Goal: Task Accomplishment & Management: Use online tool/utility

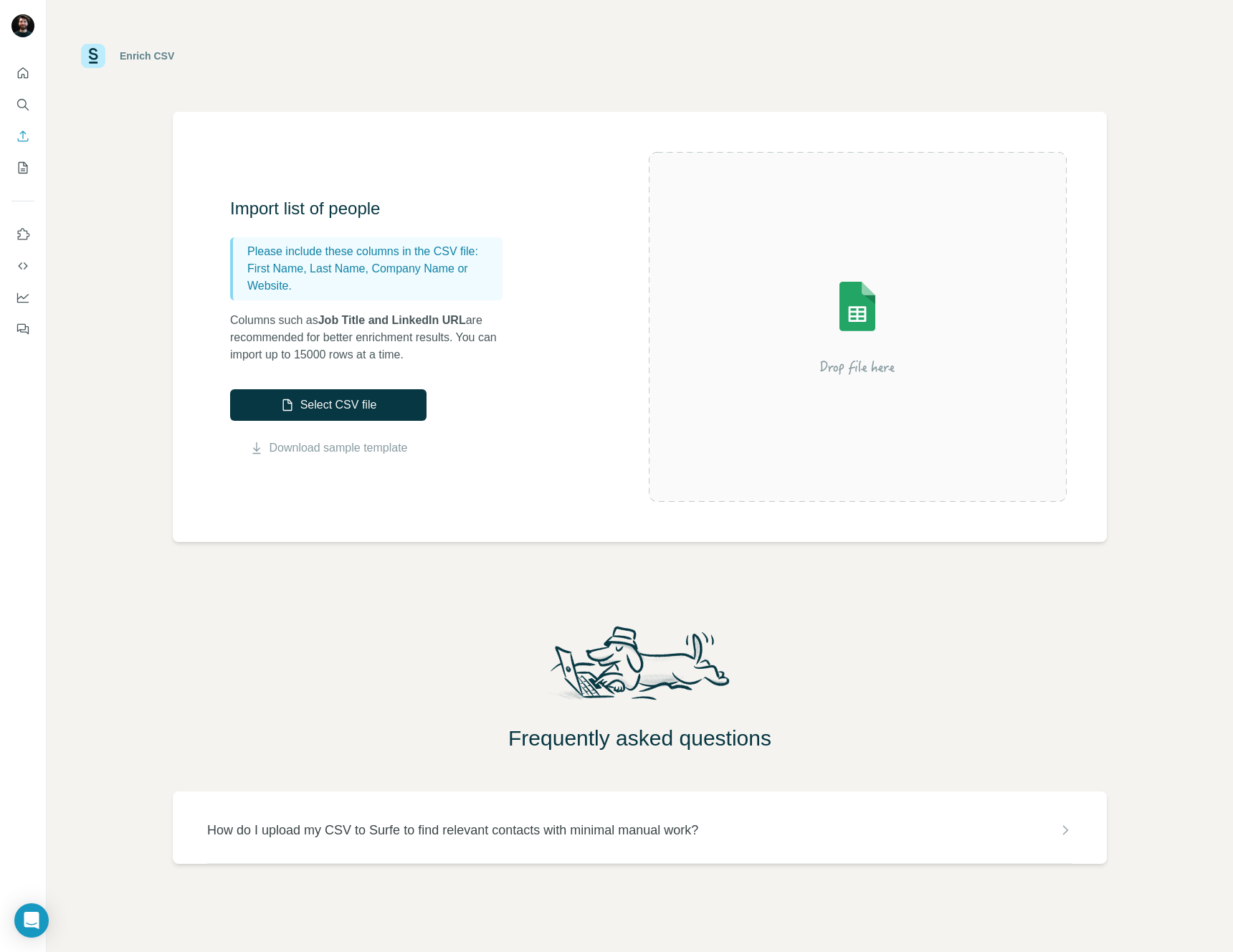
click at [868, 280] on img at bounding box center [857, 326] width 258 height 172
click at [333, 412] on button "Select CSV file" at bounding box center [328, 405] width 196 height 31
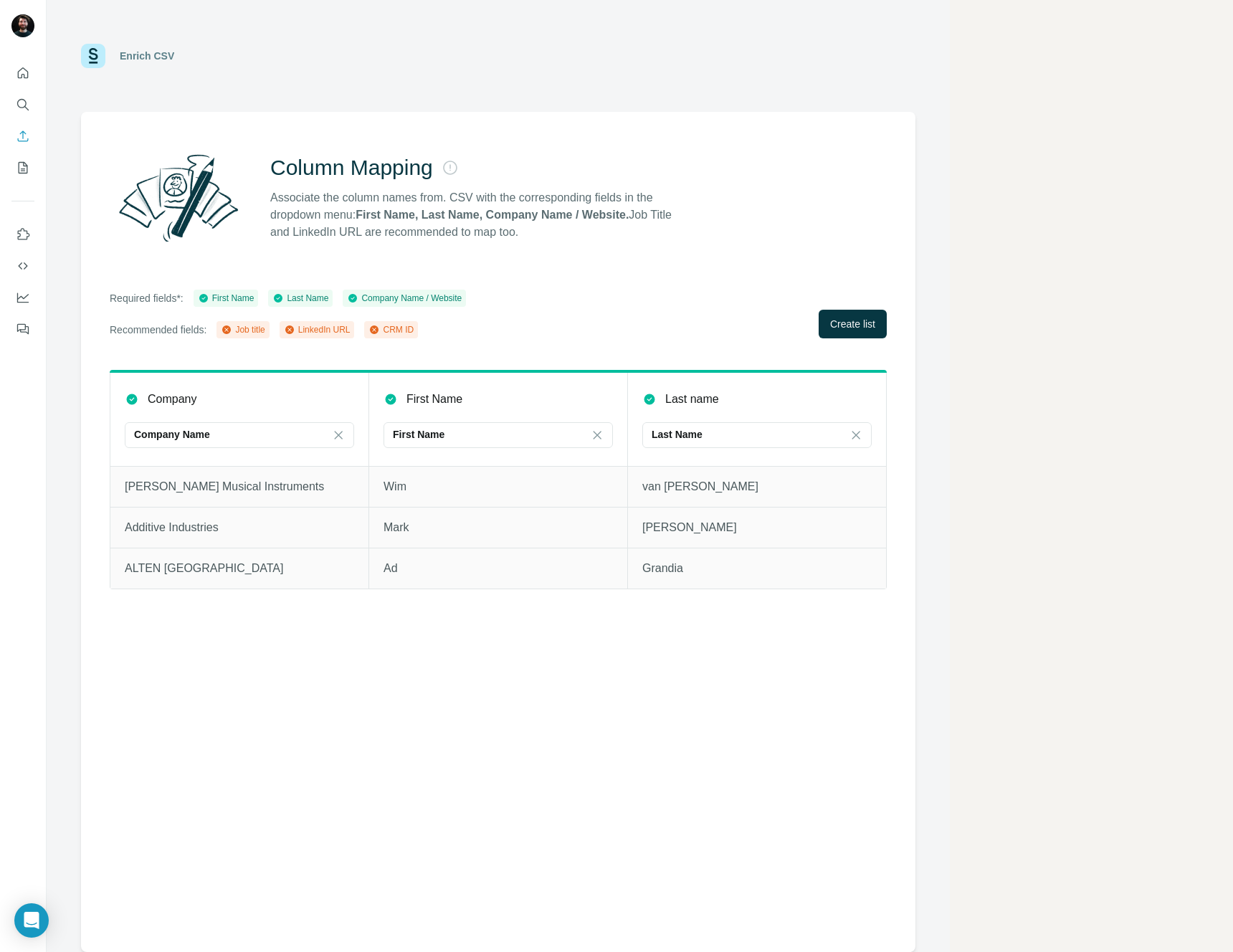
click at [542, 714] on div "Column Mapping Associate the column names from. CSV with the corresponding fiel…" at bounding box center [498, 531] width 835 height 840
click at [228, 501] on td "Adams Musical Instruments" at bounding box center [240, 485] width 259 height 40
click at [225, 443] on div "Company Name" at bounding box center [230, 434] width 193 height 24
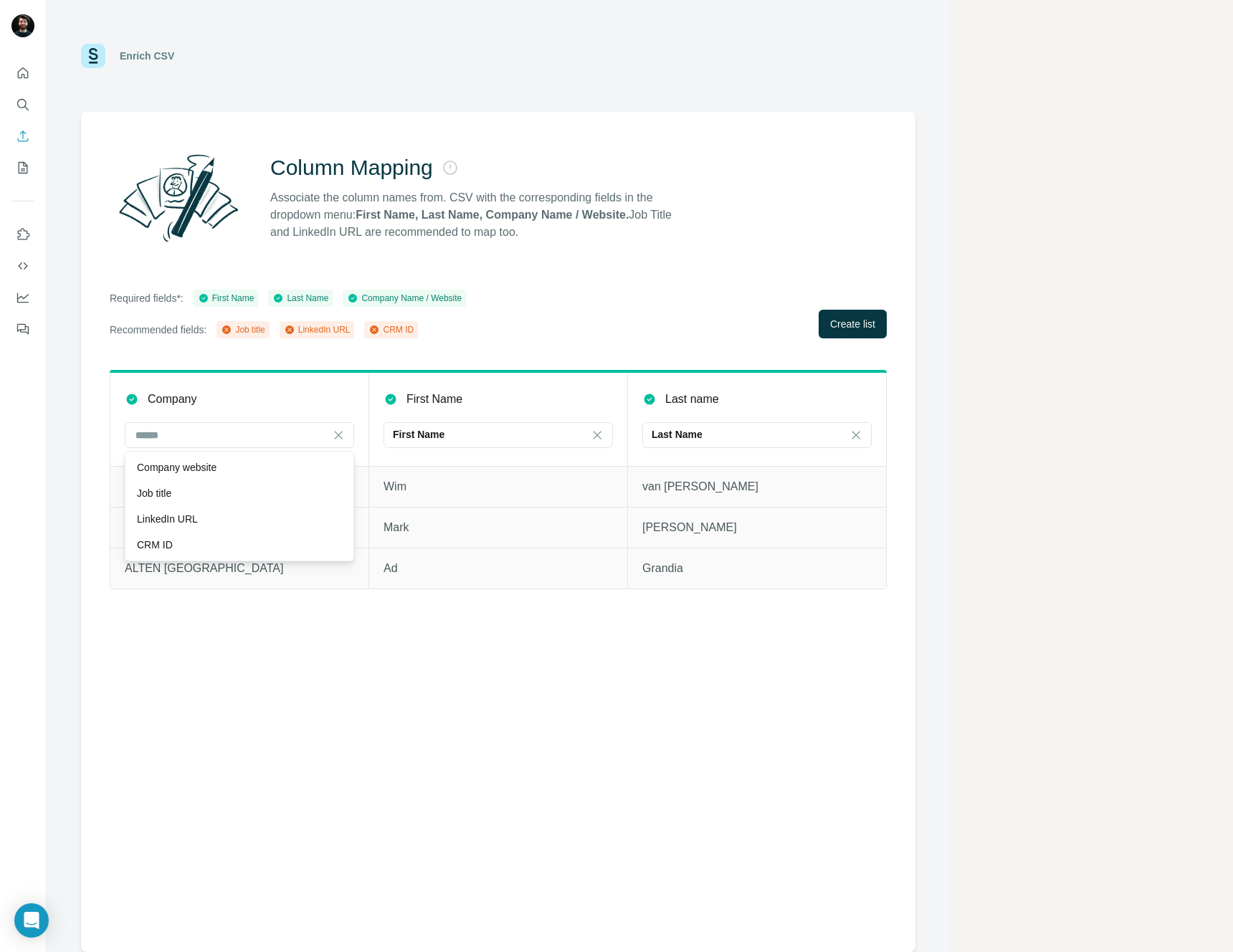
click at [344, 724] on div "Column Mapping Associate the column names from. CSV with the corresponding fiel…" at bounding box center [498, 531] width 835 height 840
click at [234, 499] on td "Adams Musical Instruments" at bounding box center [240, 485] width 259 height 40
click at [228, 547] on td "ALTEN Nederland" at bounding box center [240, 567] width 259 height 40
click at [267, 698] on div "Column Mapping Associate the column names from. CSV with the corresponding fiel…" at bounding box center [498, 531] width 835 height 840
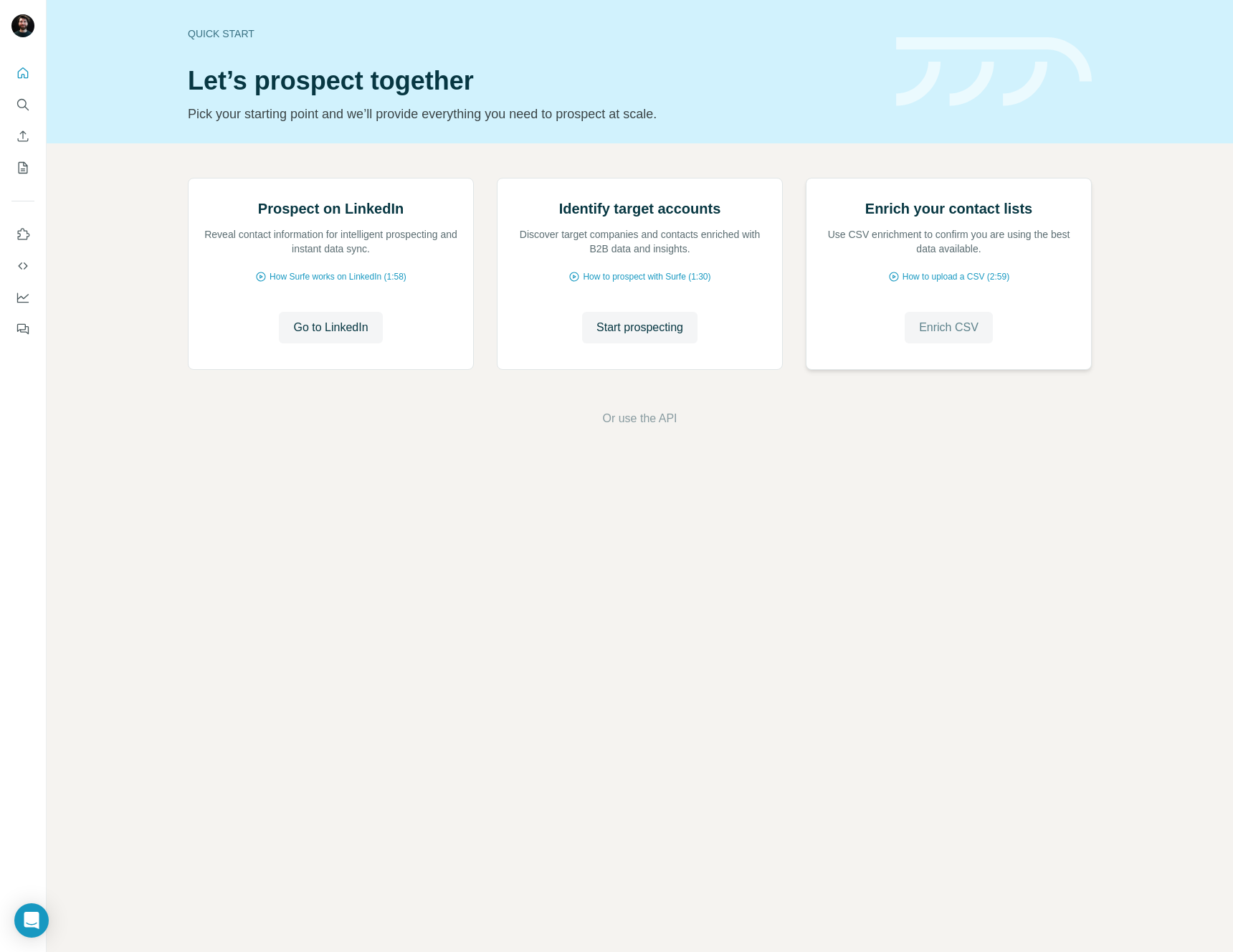
click at [949, 336] on span "Enrich CSV" at bounding box center [949, 327] width 59 height 17
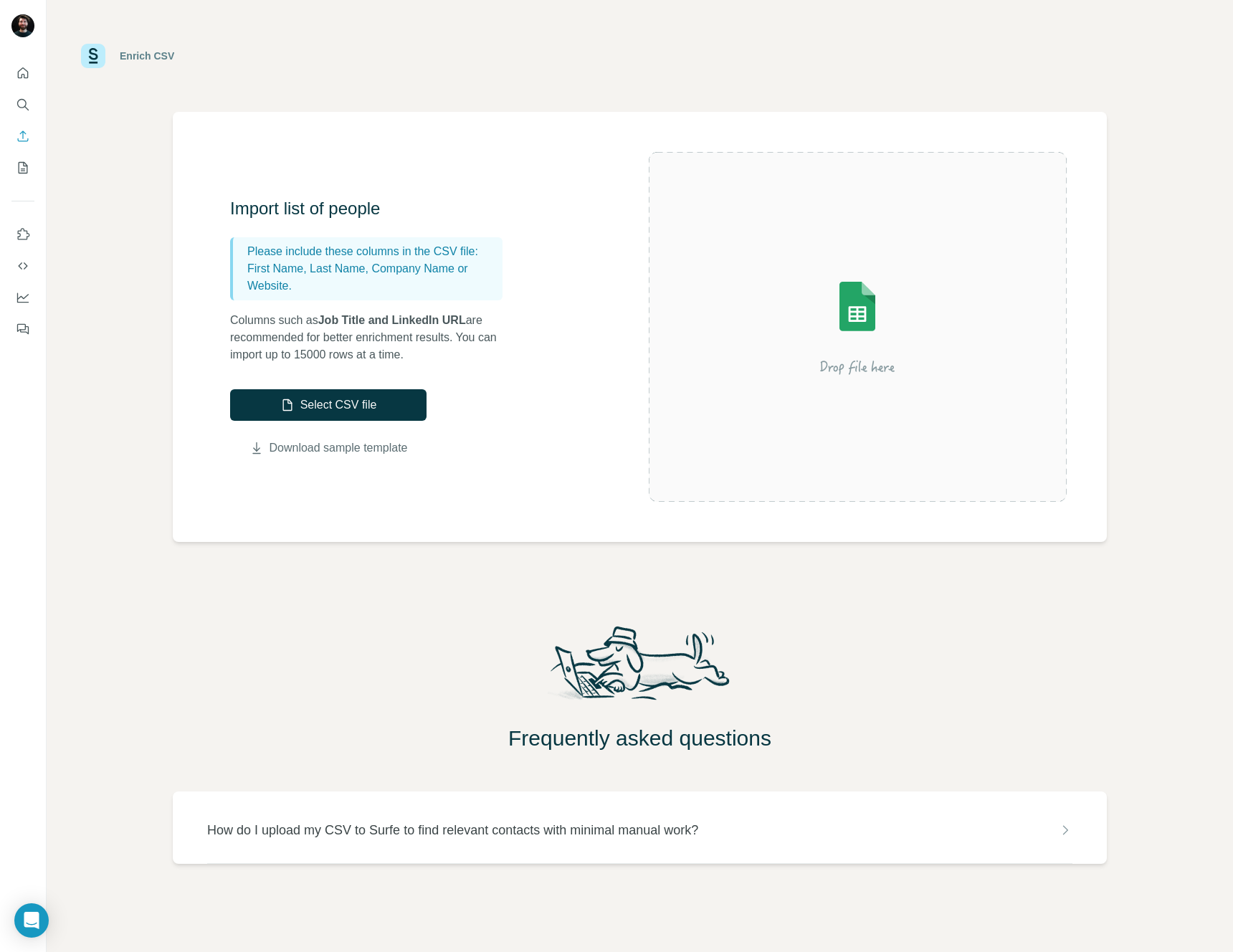
click at [344, 448] on link "Download sample template" at bounding box center [339, 448] width 138 height 17
click at [363, 407] on button "Select CSV file" at bounding box center [328, 405] width 196 height 31
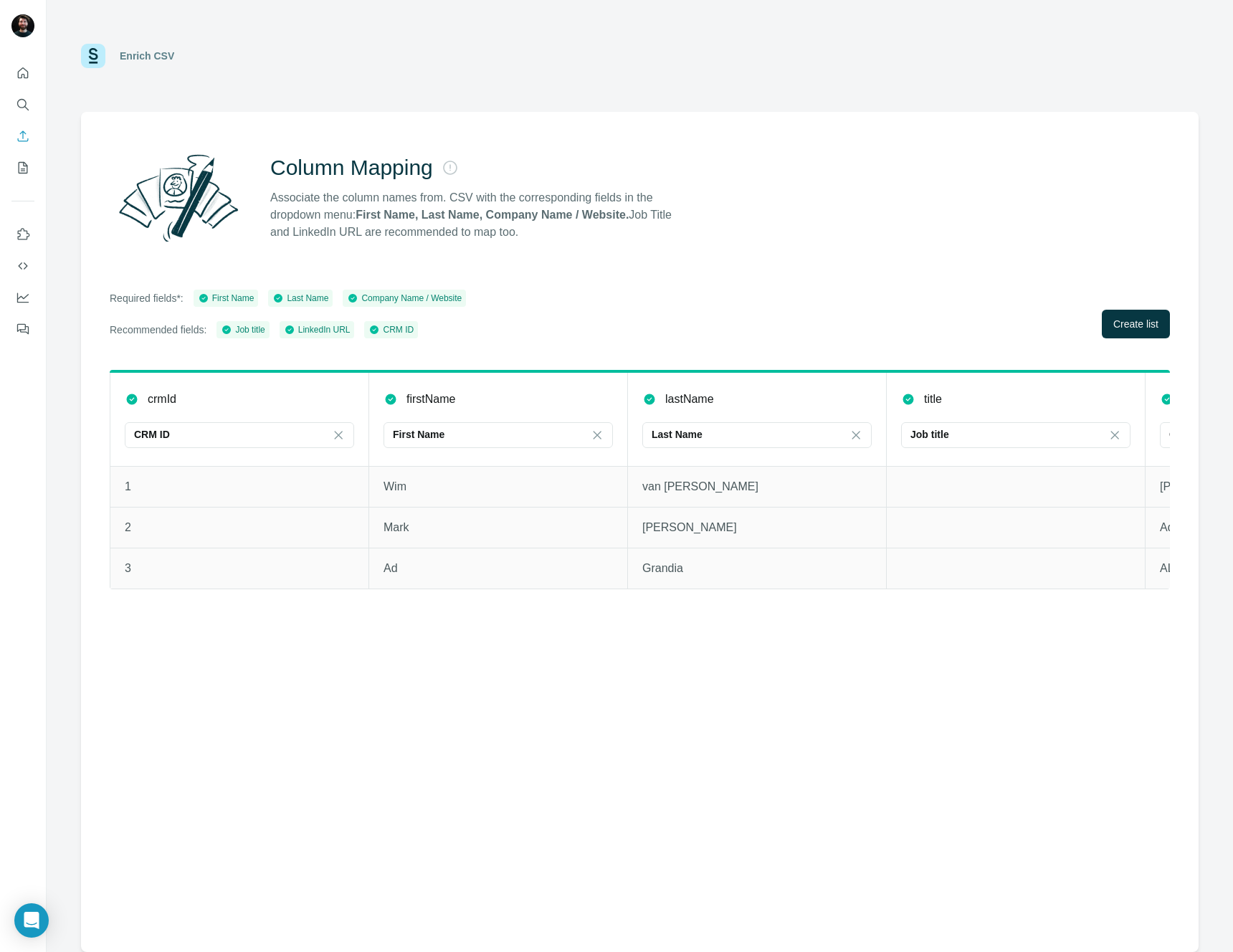
click at [658, 675] on div "Column Mapping Associate the column names from. CSV with the corresponding fiel…" at bounding box center [639, 531] width 1118 height 840
click at [1138, 336] on button "Create list" at bounding box center [1136, 324] width 68 height 29
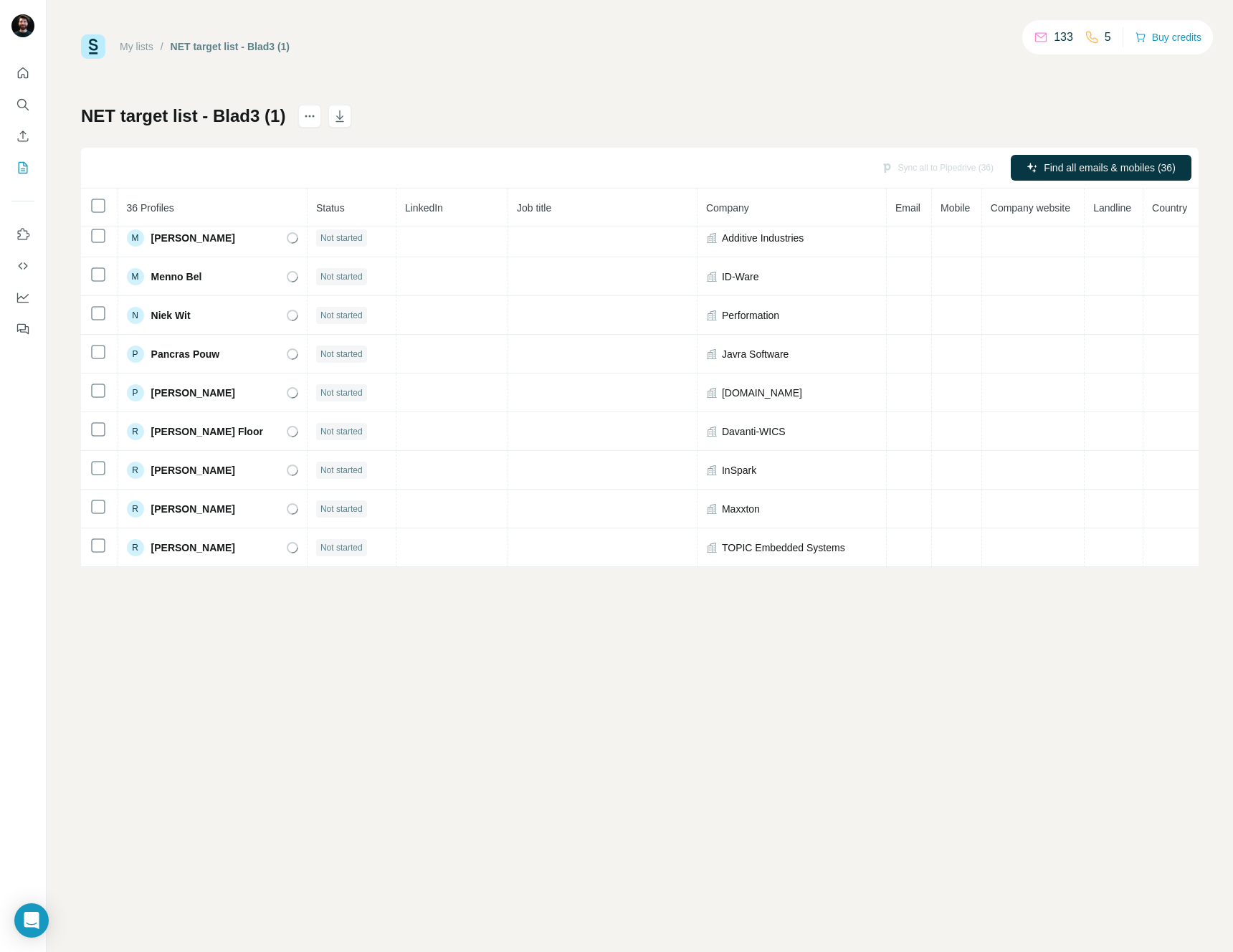
scroll to position [1054, 0]
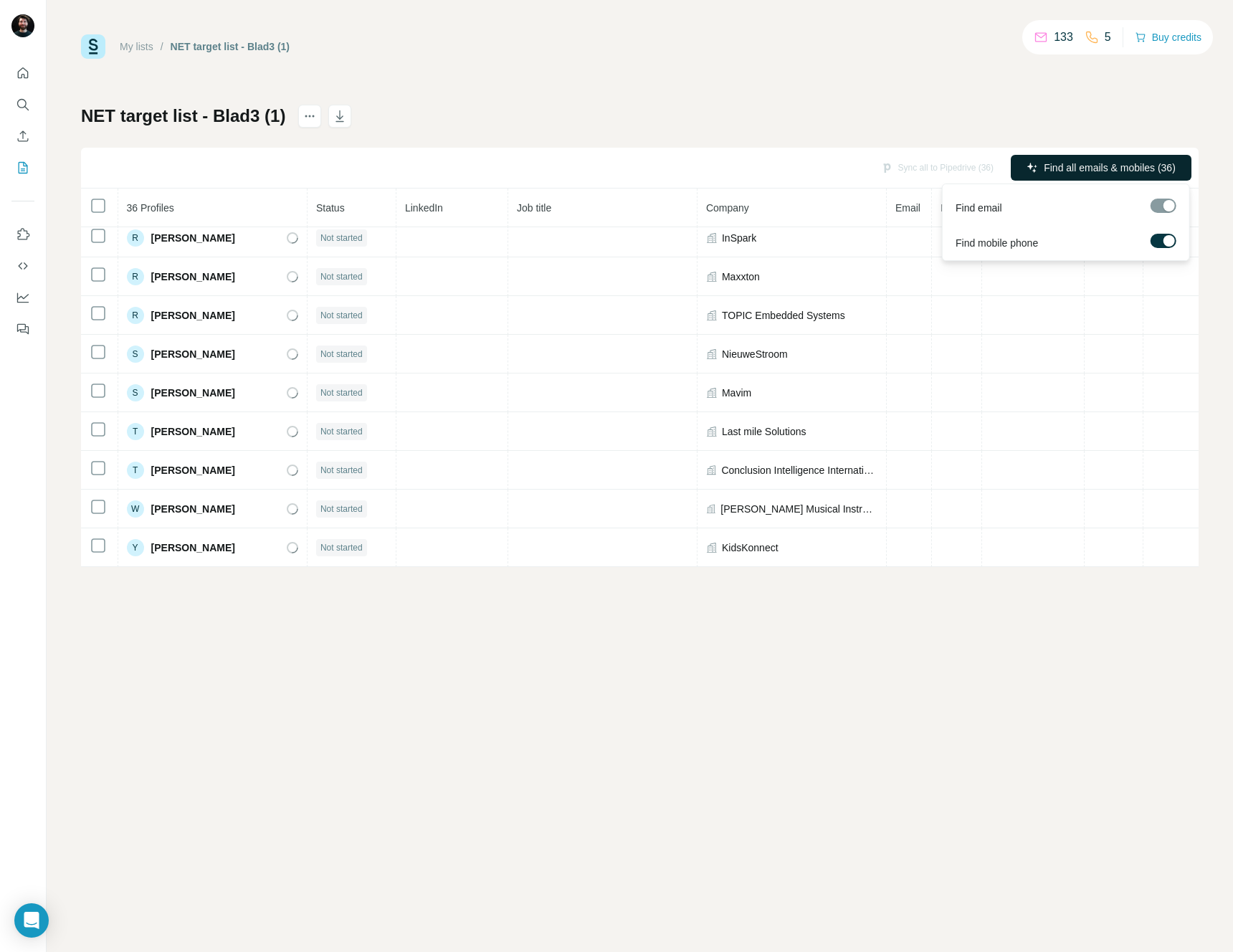
click at [1142, 168] on span "Find all emails & mobiles (36)" at bounding box center [1110, 168] width 132 height 14
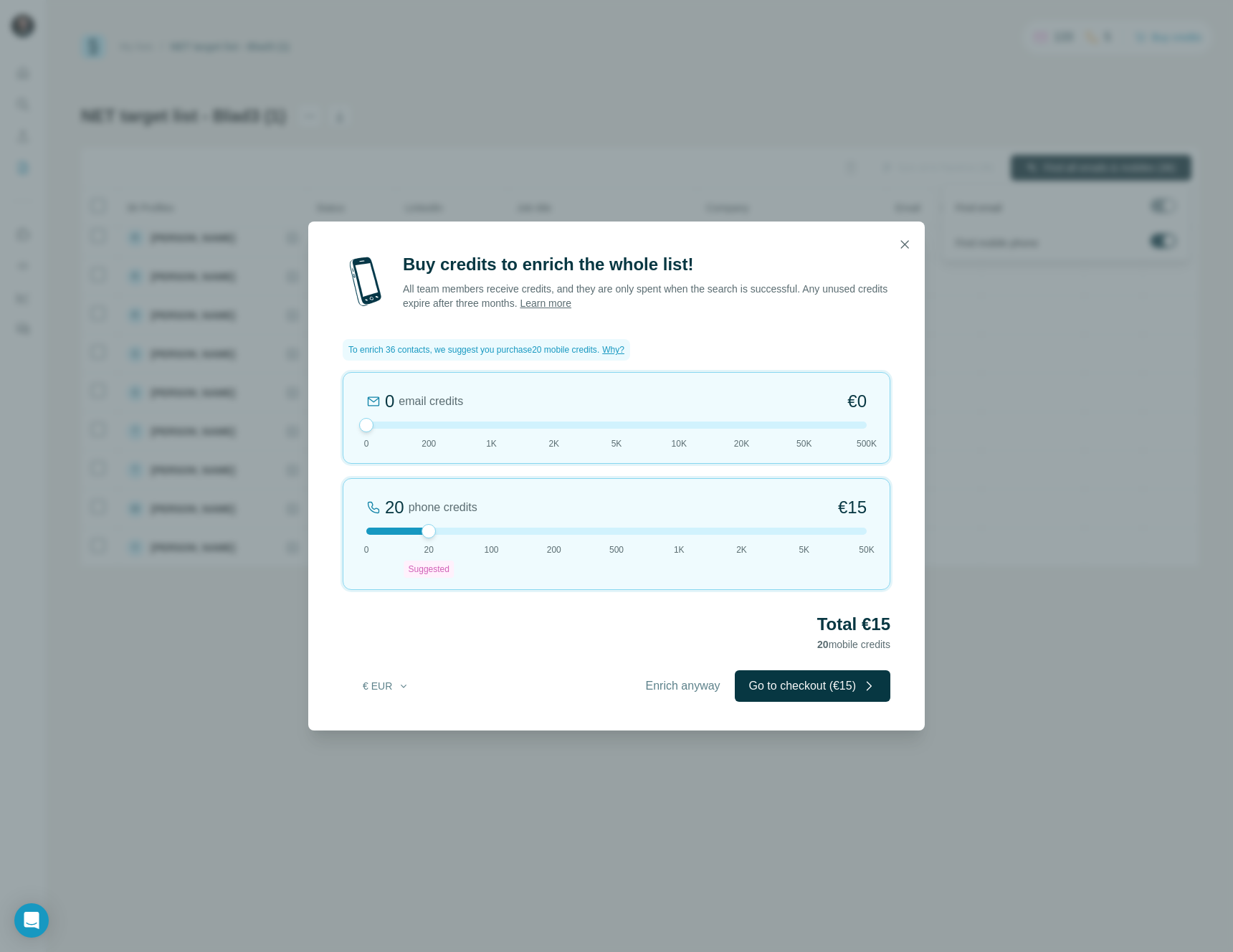
click at [616, 763] on div "Buy credits to enrich the whole list! All team members receive credits, and the…" at bounding box center [616, 476] width 1233 height 952
click at [236, 583] on div "Buy credits to enrich the whole list! All team members receive credits, and the…" at bounding box center [616, 476] width 1233 height 952
click at [907, 234] on button "button" at bounding box center [905, 245] width 29 height 29
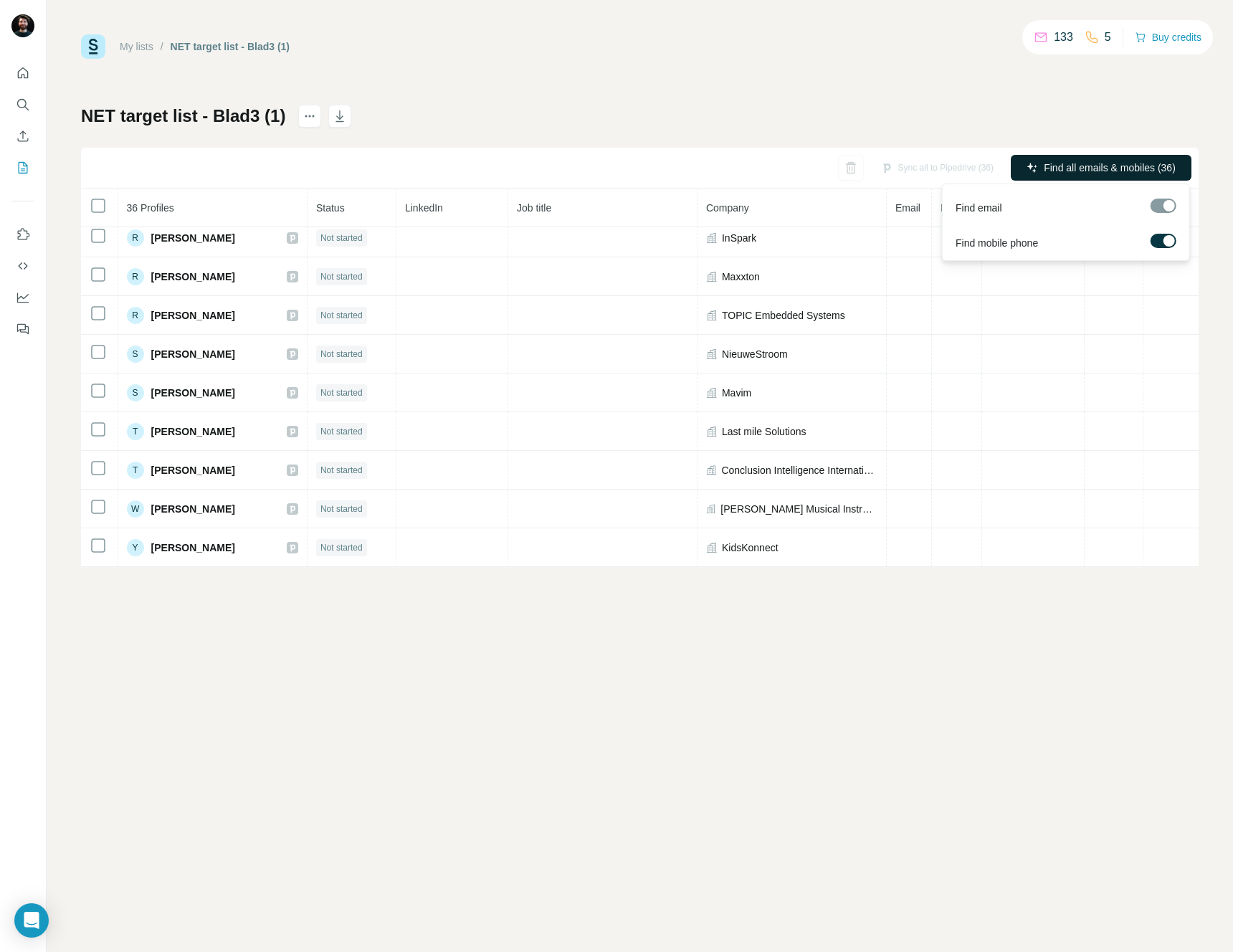
click at [1069, 85] on div "My lists / NET target list - Blad3 (1) 133 5 Buy credits NET target list - Blad…" at bounding box center [639, 300] width 1118 height 532
click at [1038, 89] on div "My lists / NET target list - Blad3 (1) 133 5 Buy credits NET target list - Blad…" at bounding box center [639, 300] width 1118 height 532
click at [1091, 35] on icon at bounding box center [1092, 37] width 14 height 14
click at [1104, 36] on p "5" at bounding box center [1107, 37] width 6 height 17
click at [1021, 77] on div "My lists / NET target list - Blad3 (1) 133 5 Buy credits NET target list - Blad…" at bounding box center [639, 300] width 1118 height 532
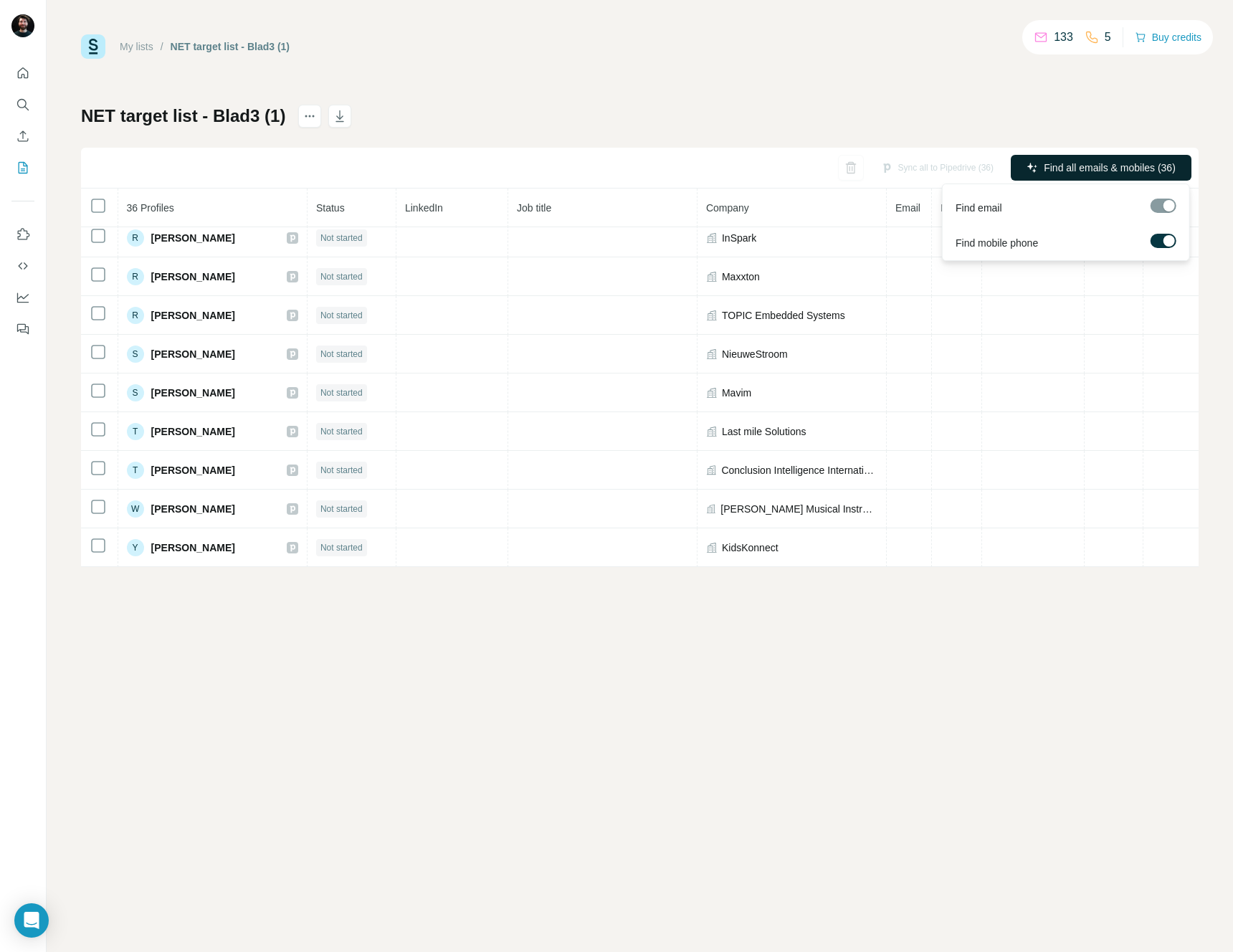
click at [1160, 212] on div at bounding box center [1164, 206] width 26 height 14
click at [1164, 210] on div at bounding box center [1164, 206] width 26 height 14
click at [1165, 236] on div at bounding box center [1169, 240] width 12 height 12
click at [1142, 161] on span "Find all emails (36)" at bounding box center [1134, 168] width 85 height 14
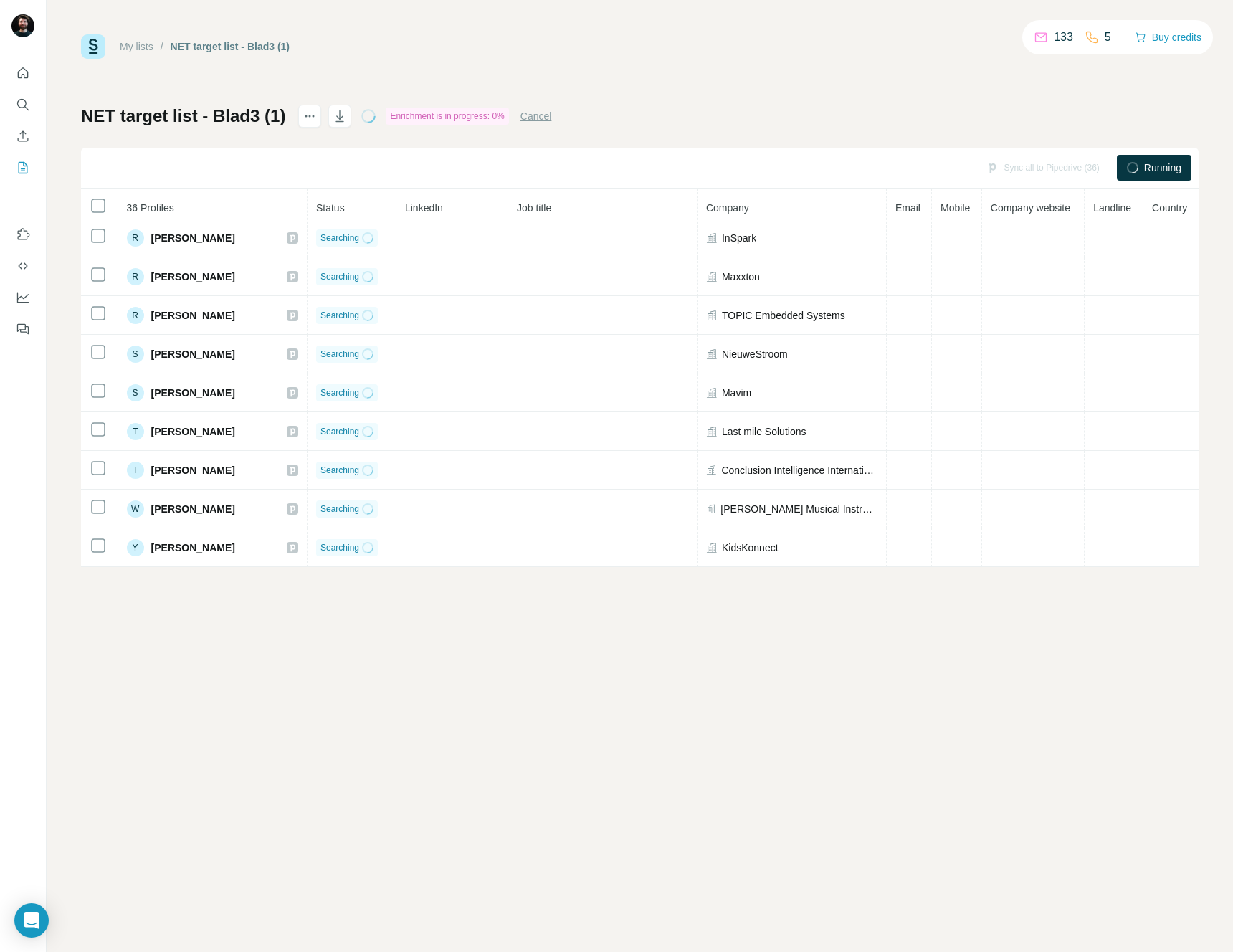
click at [852, 82] on div "My lists / NET target list - Blad3 (1) 133 5 Buy credits NET target list - Blad…" at bounding box center [639, 300] width 1118 height 532
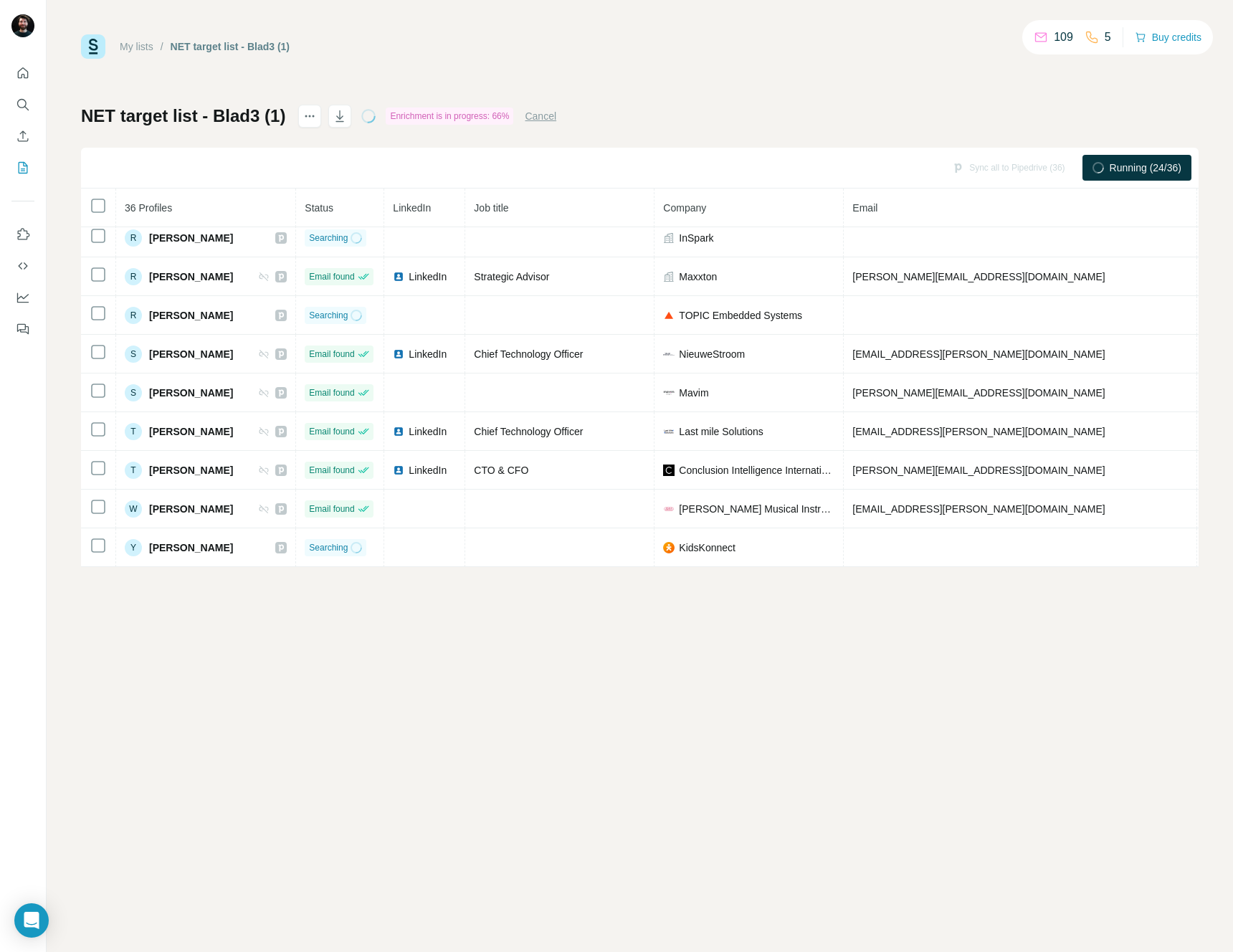
click at [1035, 86] on div "My lists / NET target list - Blad3 (1) 109 5 Buy credits NET target list - Blad…" at bounding box center [639, 300] width 1118 height 532
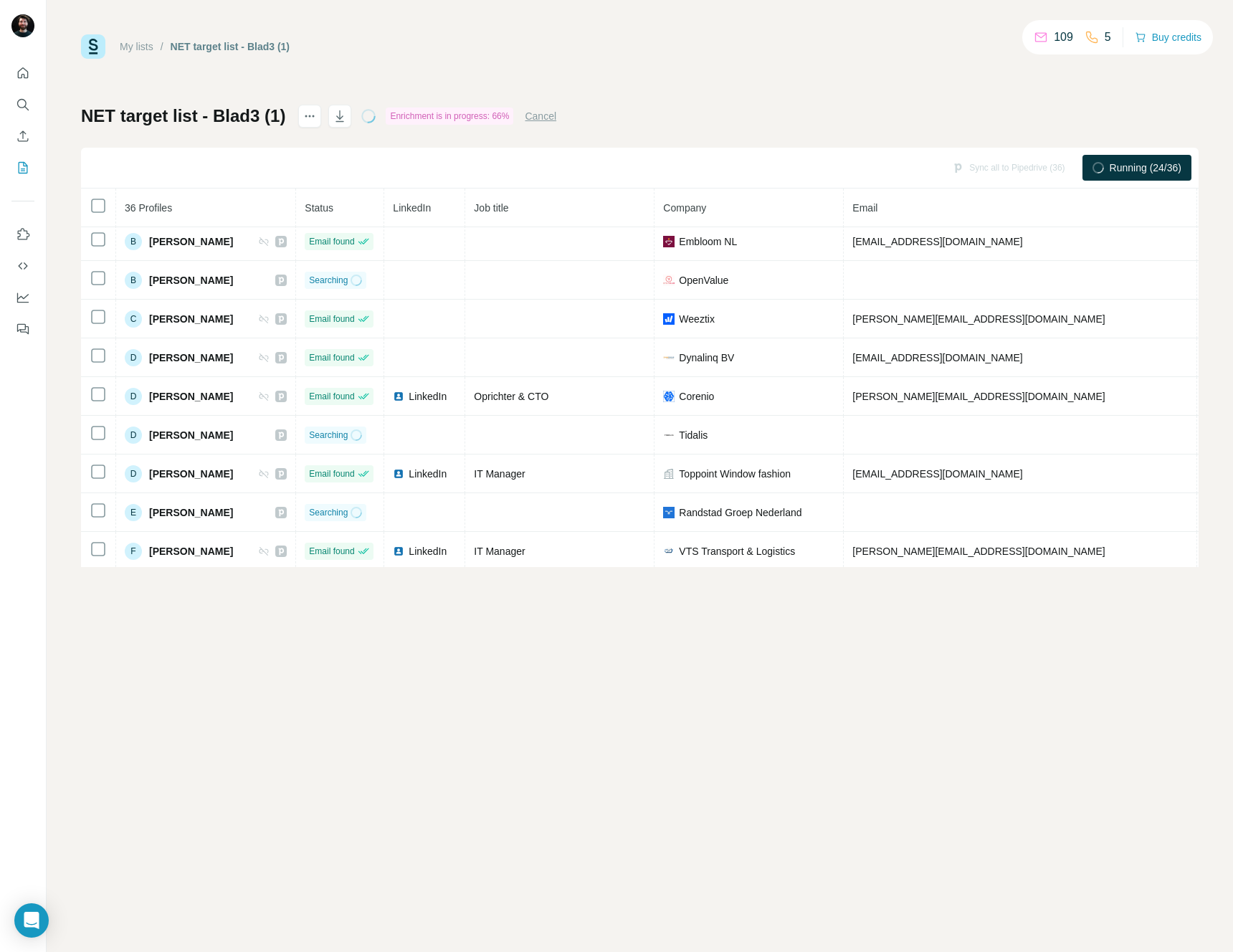
scroll to position [0, 0]
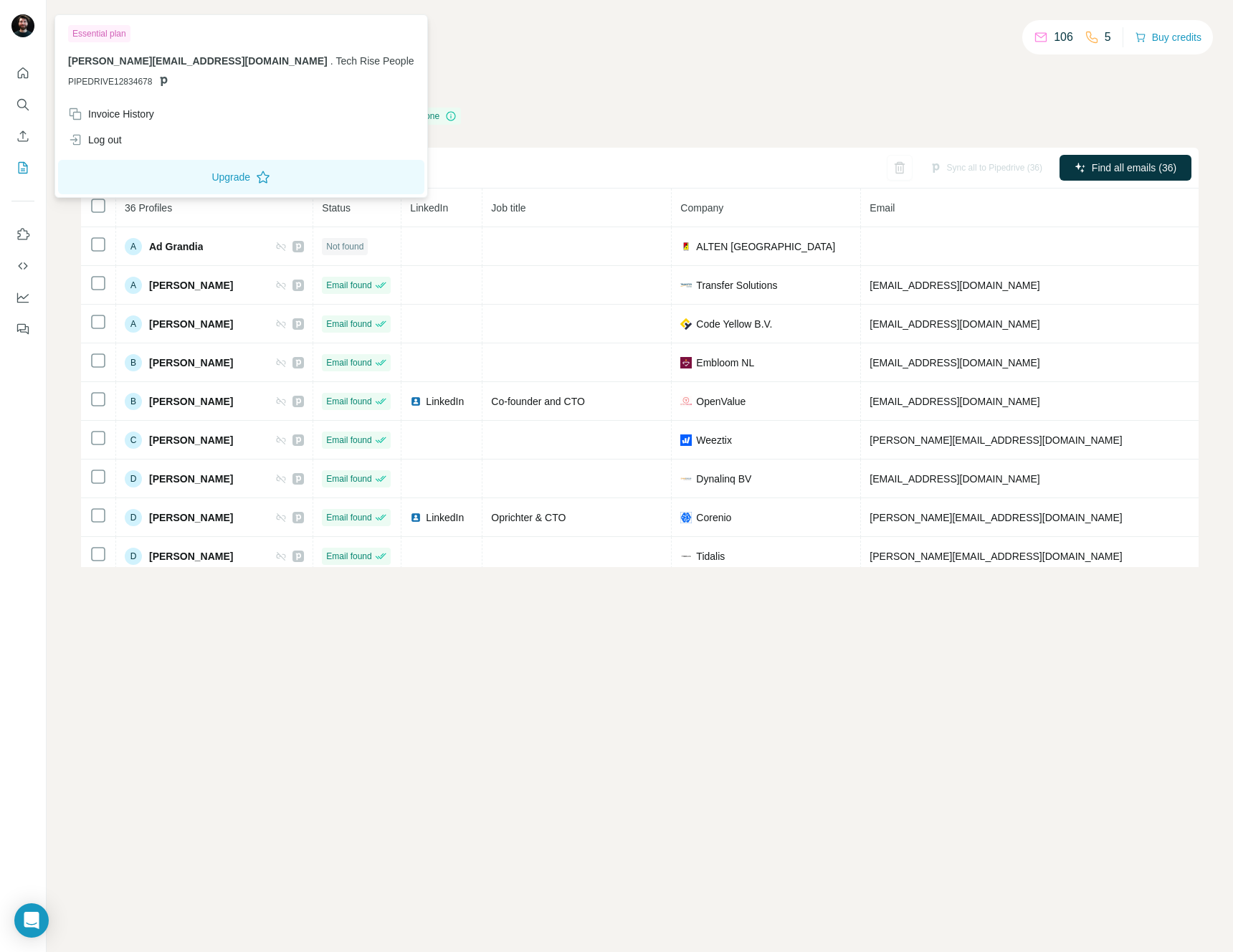
click at [602, 19] on div "My lists / NET target list - Blad3 (1) 106 5 Buy credits NET target list - Blad…" at bounding box center [639, 476] width 1186 height 952
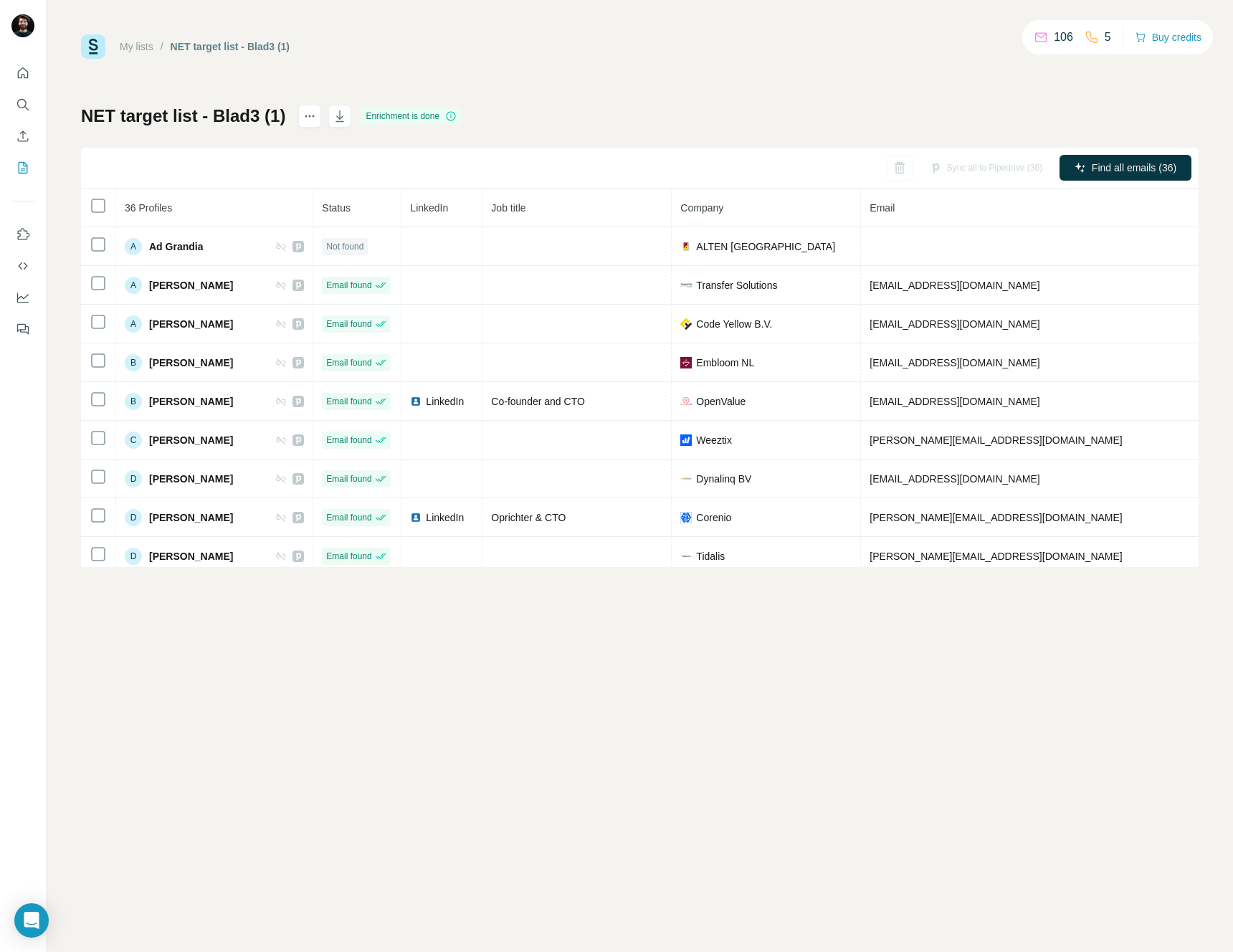
click at [594, 89] on div "My lists / NET target list - Blad3 (1) 106 5 Buy credits NET target list - Blad…" at bounding box center [639, 300] width 1118 height 532
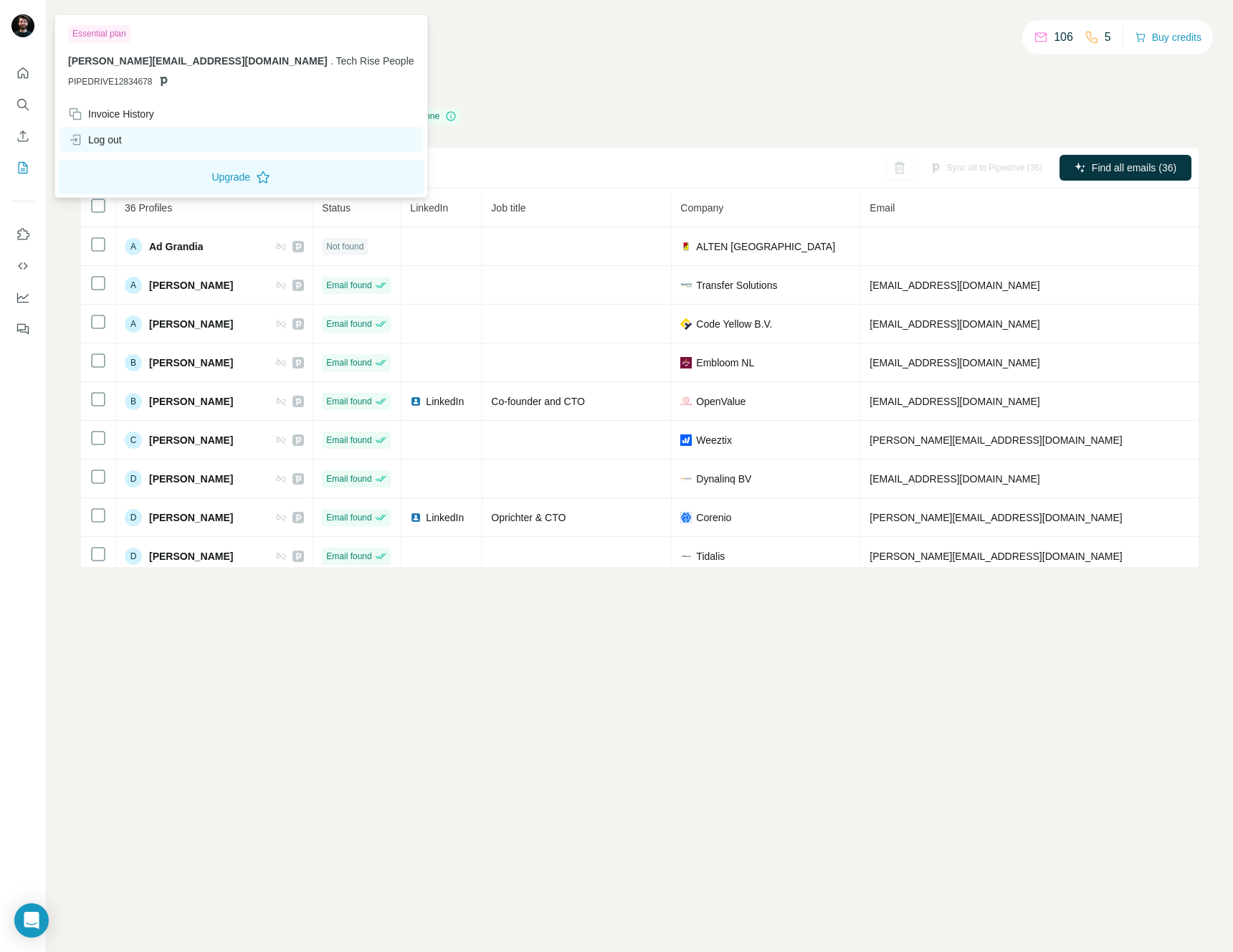
click at [120, 137] on div "Log out" at bounding box center [95, 139] width 54 height 14
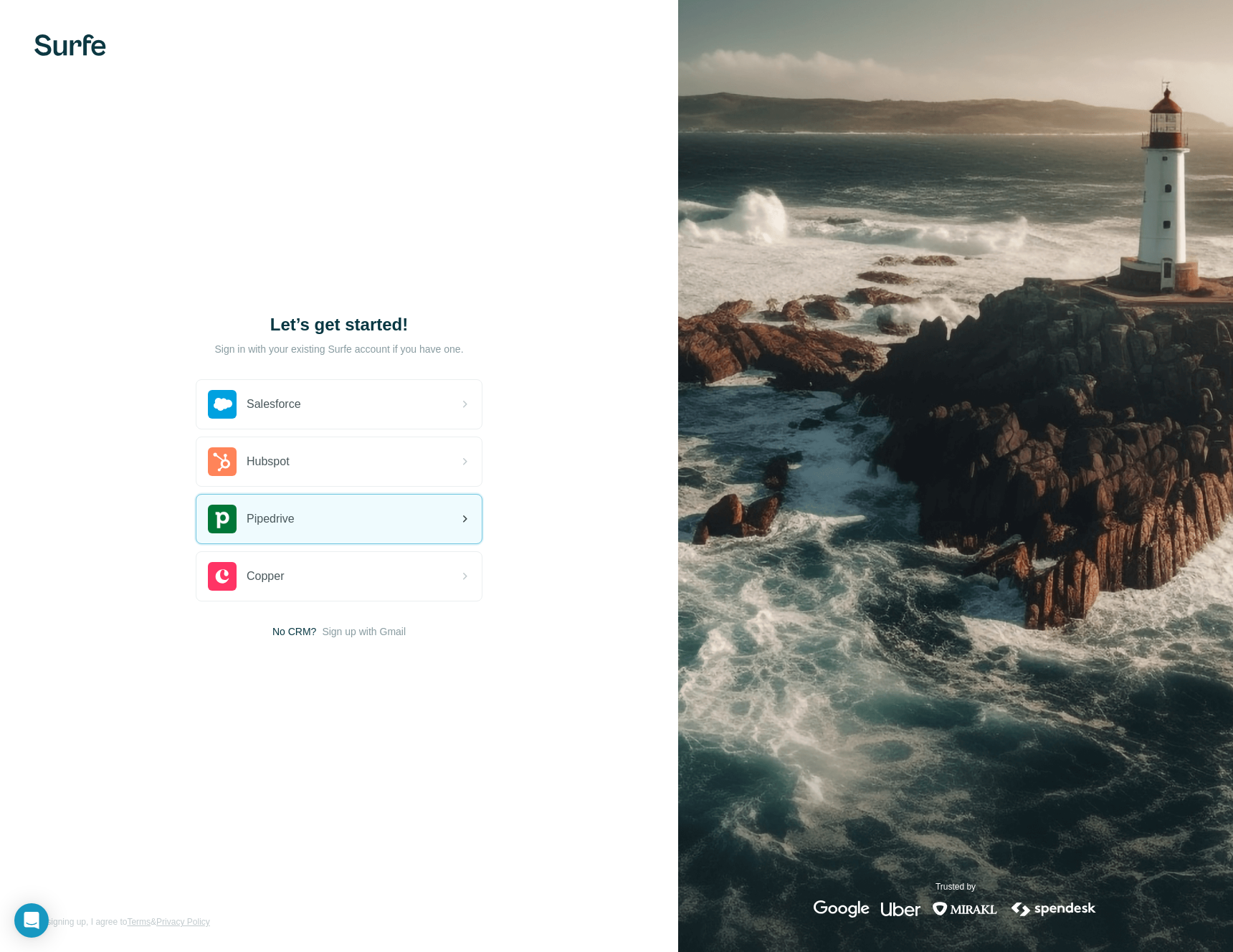
click at [434, 529] on div "Pipedrive" at bounding box center [338, 519] width 285 height 49
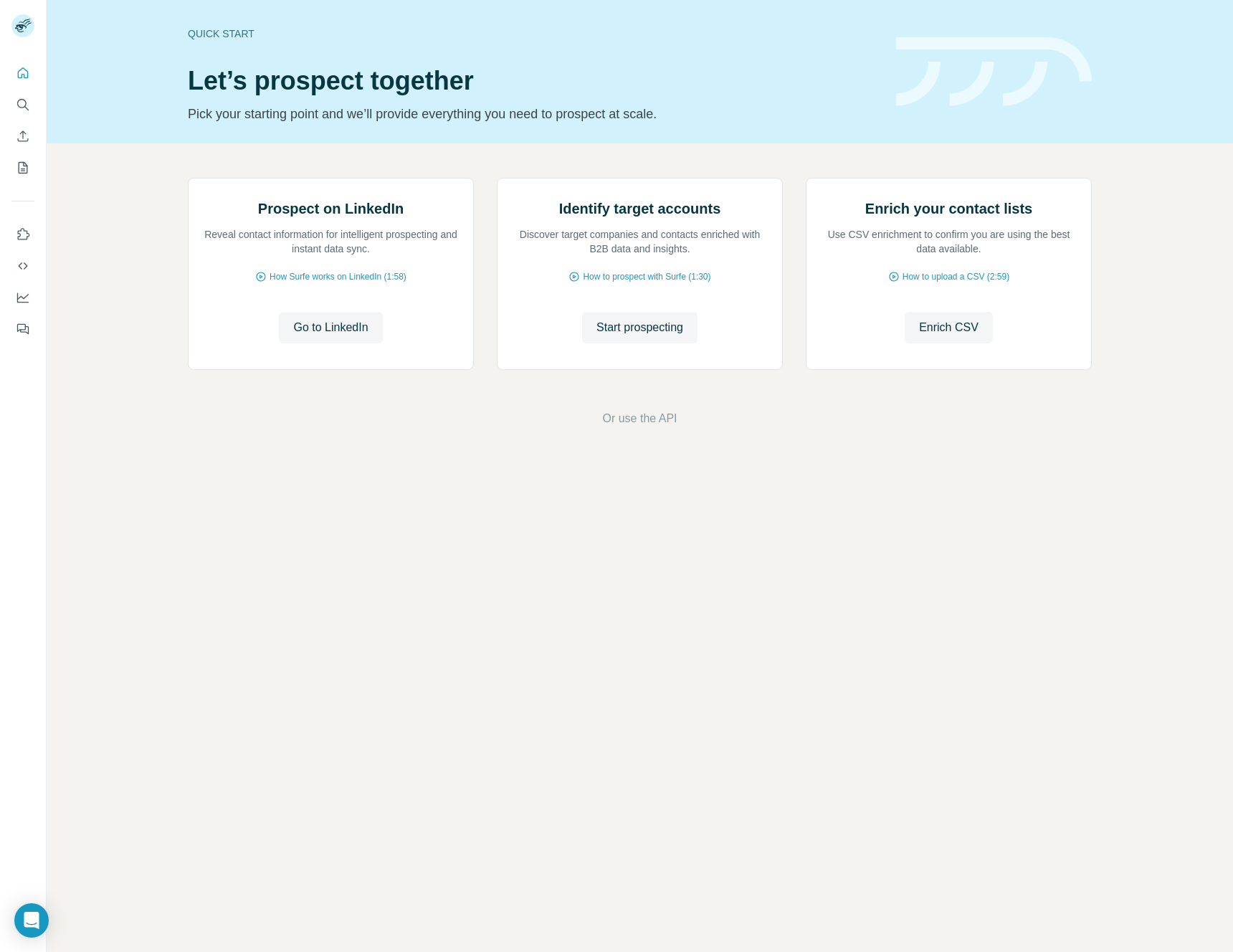
click at [487, 669] on div "Quick start Let’s prospect together Pick your starting point and we’ll provide …" at bounding box center [639, 476] width 1186 height 952
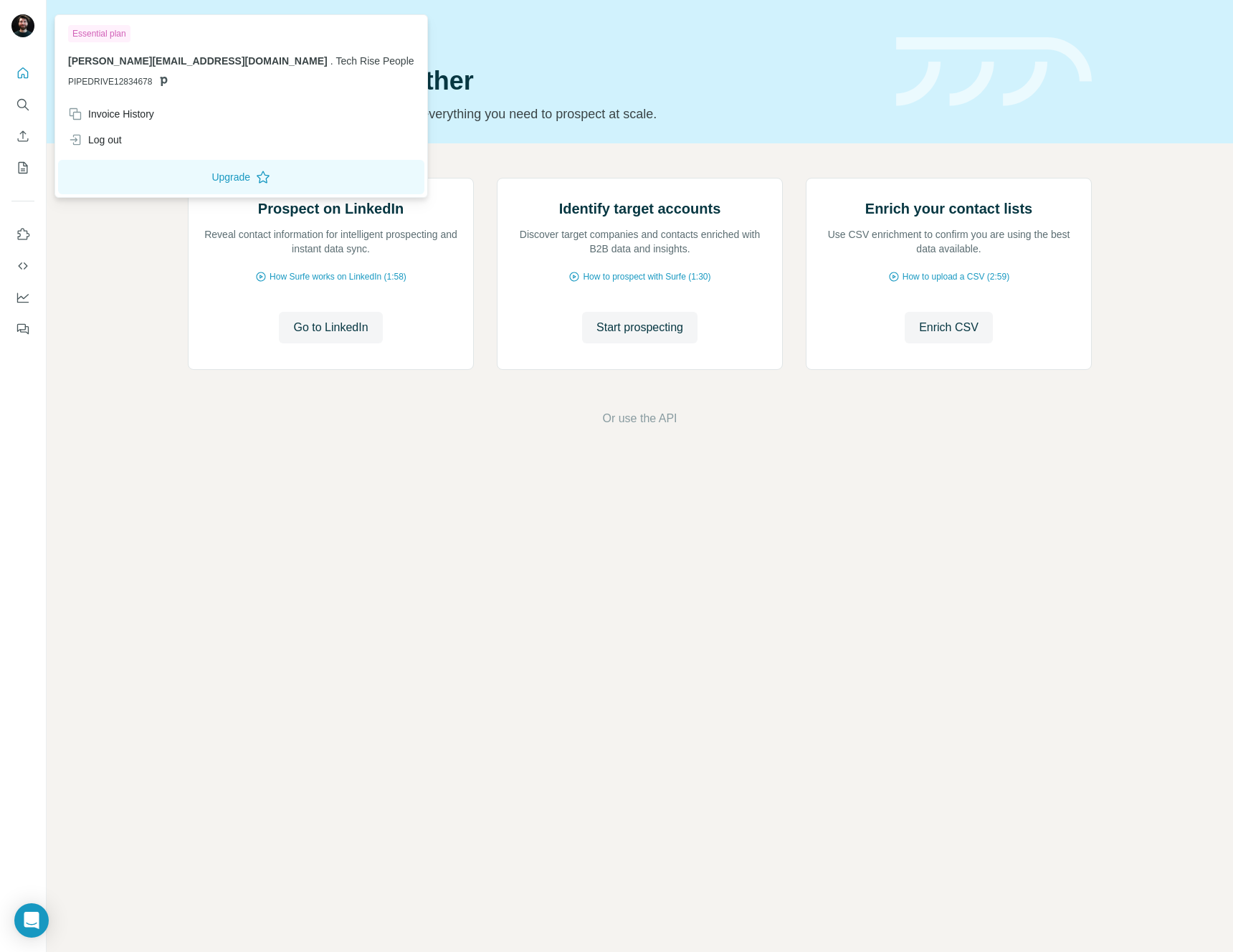
click at [19, 32] on img at bounding box center [23, 26] width 23 height 23
click at [336, 63] on span "Tech Rise People" at bounding box center [375, 60] width 78 height 12
click at [22, 163] on icon "My lists" at bounding box center [23, 168] width 14 height 14
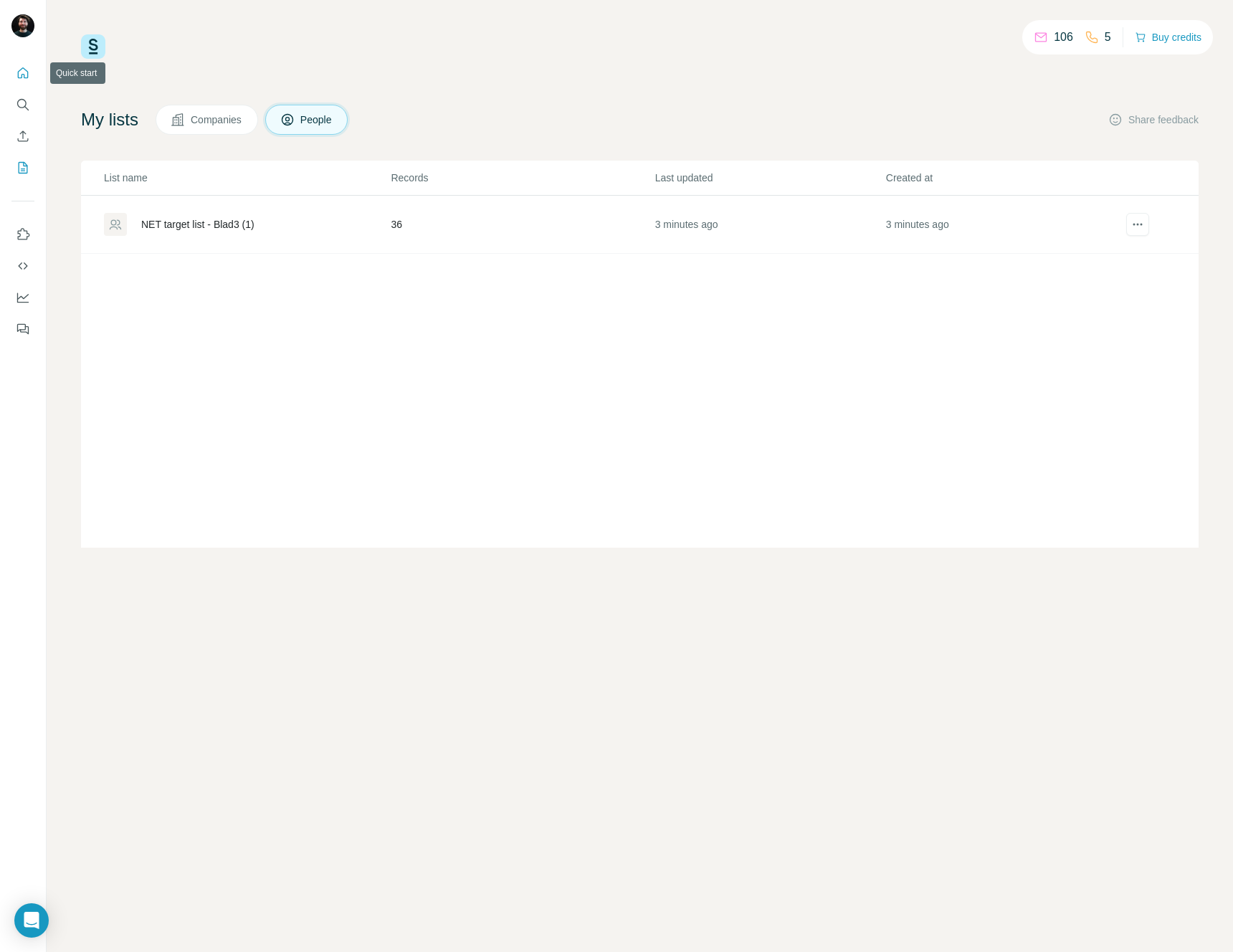
click at [22, 73] on icon "Quick start" at bounding box center [23, 73] width 14 height 14
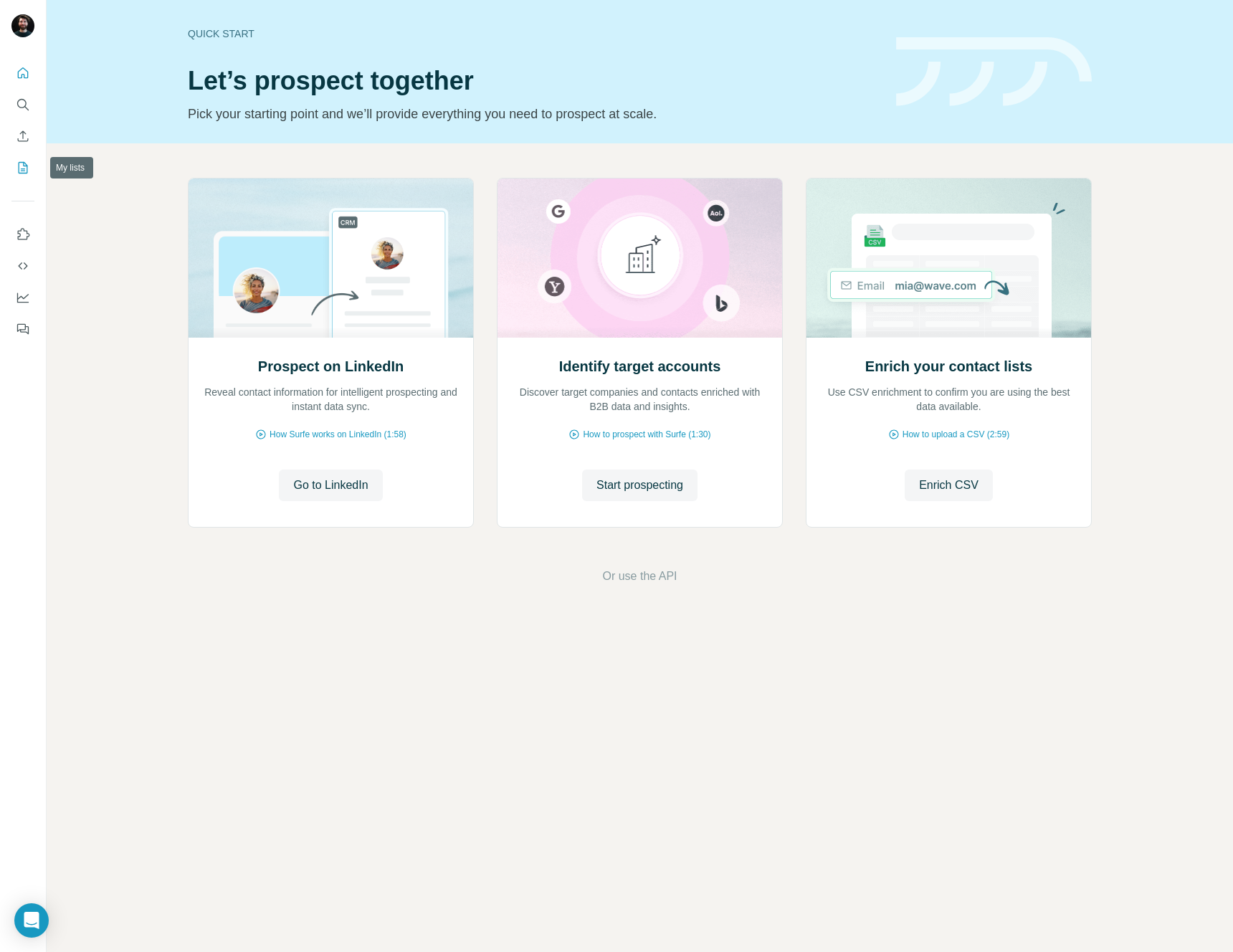
click at [22, 169] on icon "My lists" at bounding box center [23, 168] width 14 height 14
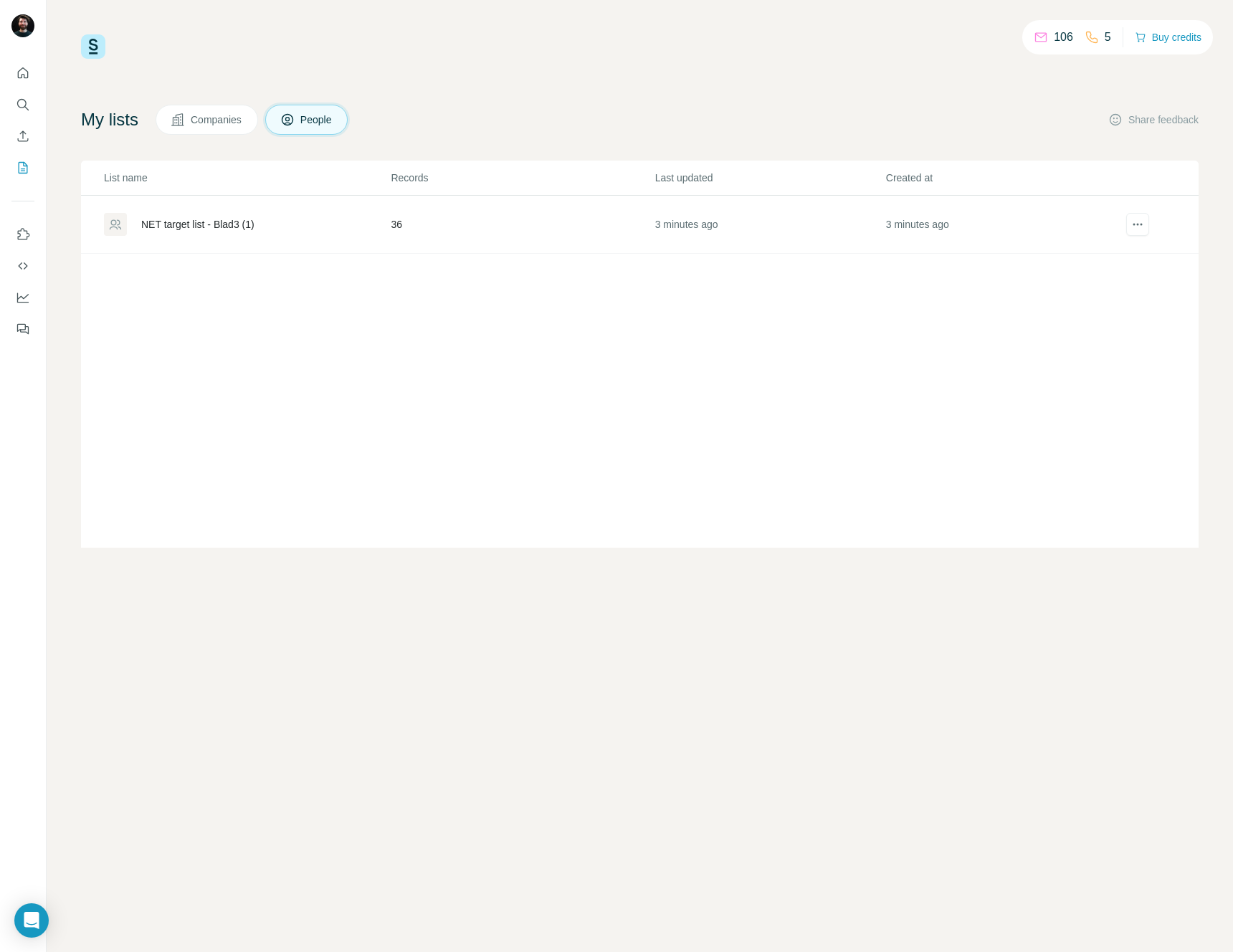
click at [312, 116] on span "People" at bounding box center [317, 120] width 33 height 14
click at [195, 119] on button "Companies" at bounding box center [207, 119] width 103 height 30
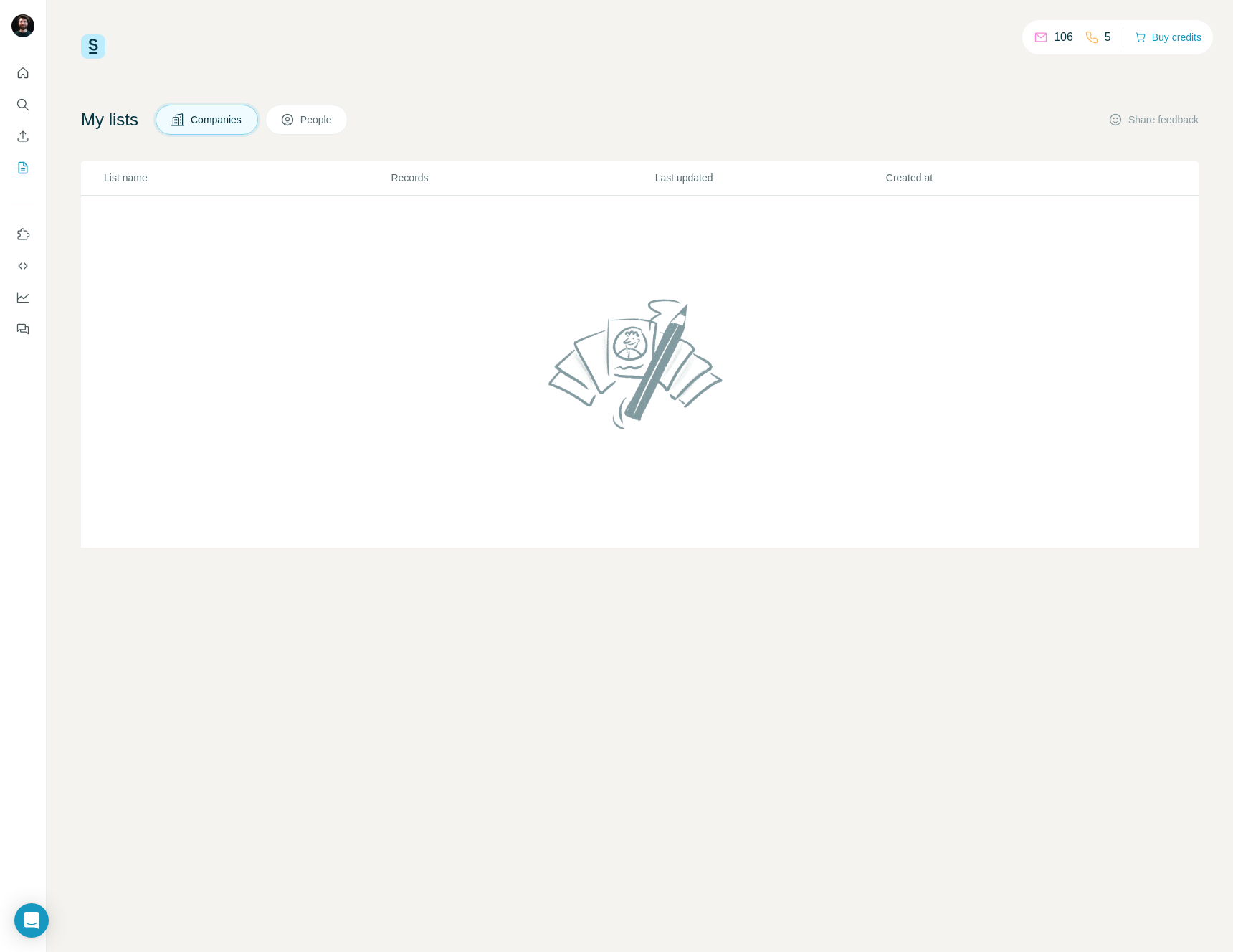
click at [288, 122] on button "People" at bounding box center [307, 119] width 83 height 30
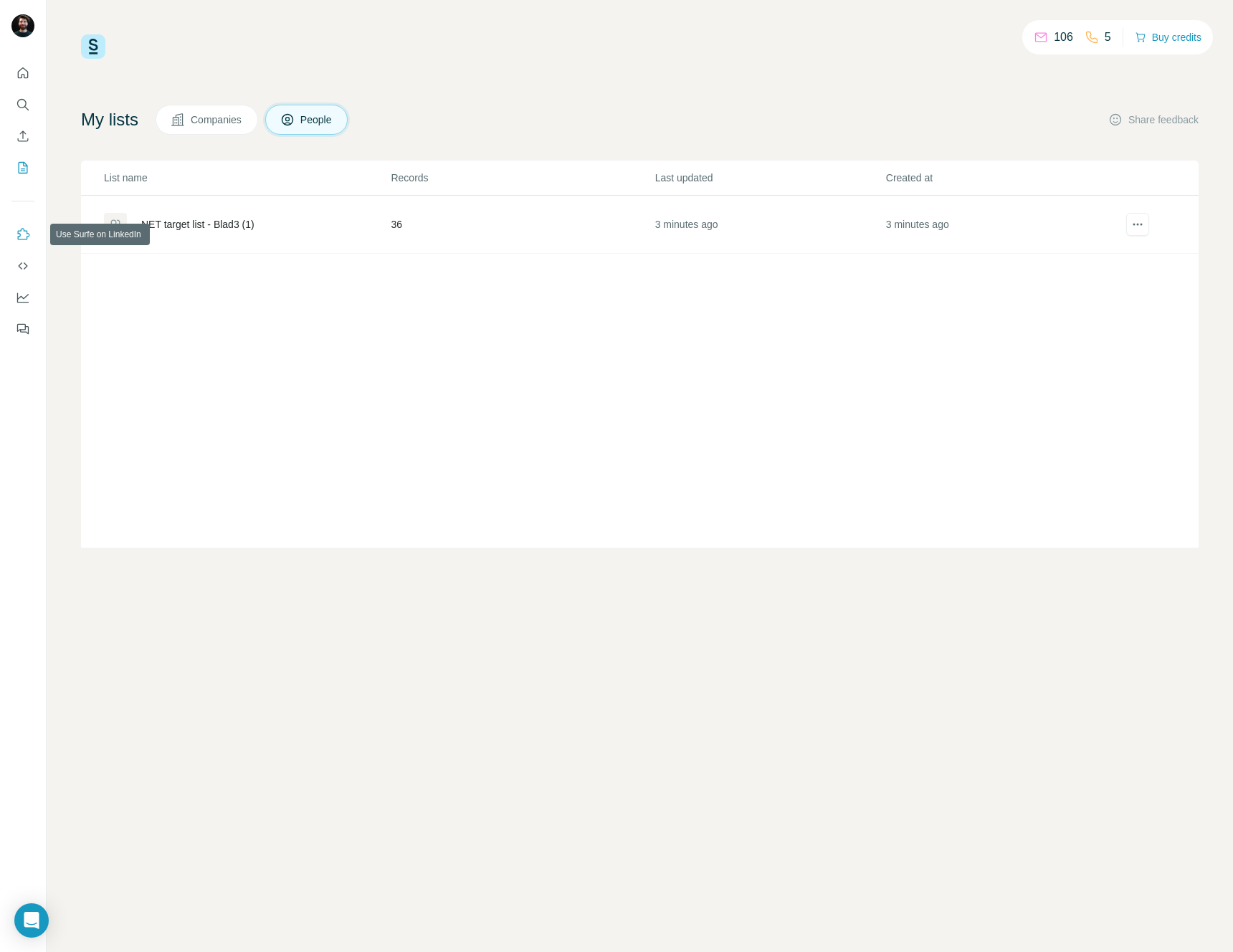
click at [31, 230] on button "Use Surfe on LinkedIn" at bounding box center [23, 234] width 23 height 26
click at [889, 101] on div "106 5 Buy credits My lists Companies People Share feedback List name Records La…" at bounding box center [639, 290] width 1118 height 513
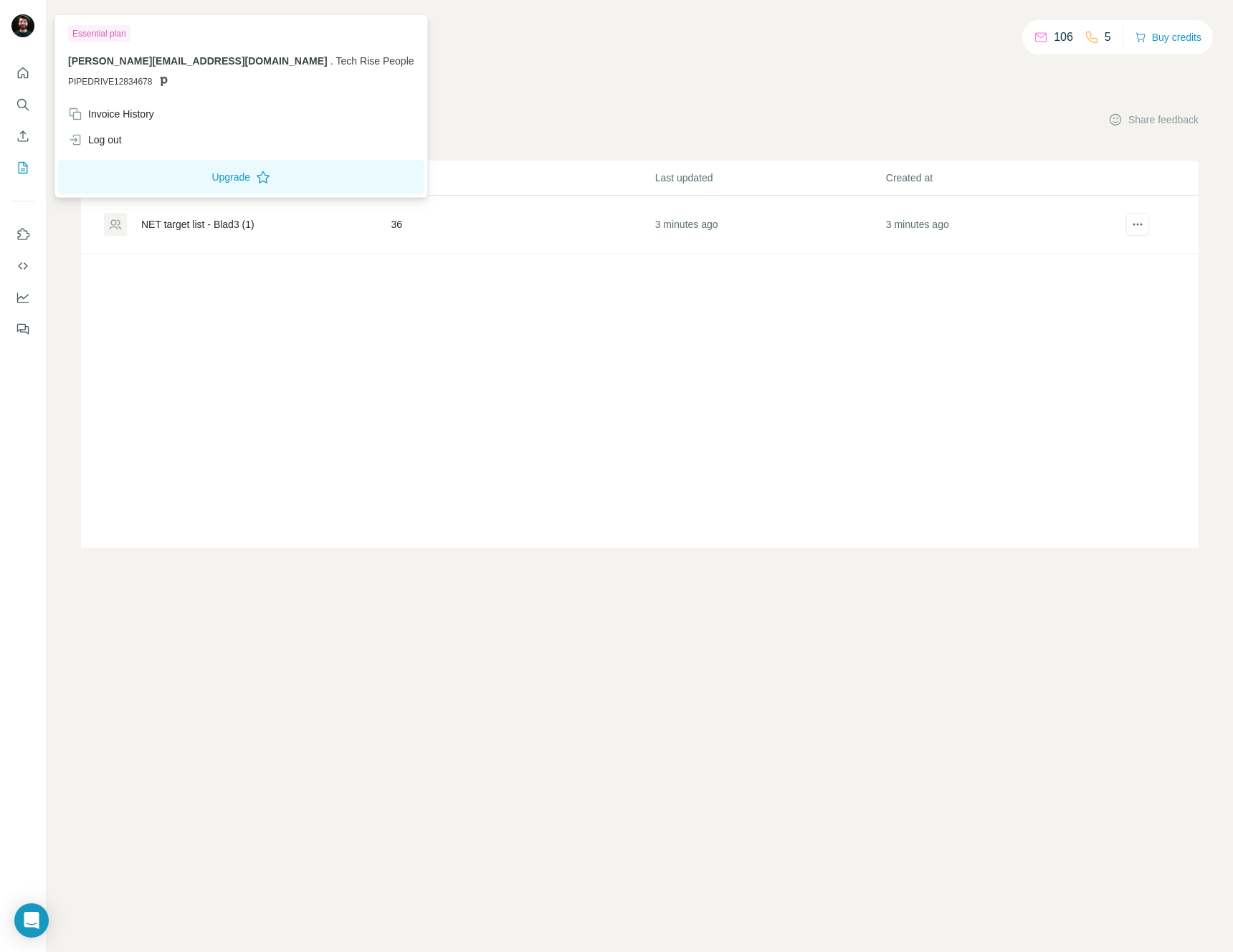
click at [30, 22] on img at bounding box center [23, 26] width 23 height 23
click at [122, 64] on span "vincent@vincamventures.nl" at bounding box center [198, 60] width 260 height 12
click at [108, 133] on div "Log out" at bounding box center [95, 139] width 54 height 14
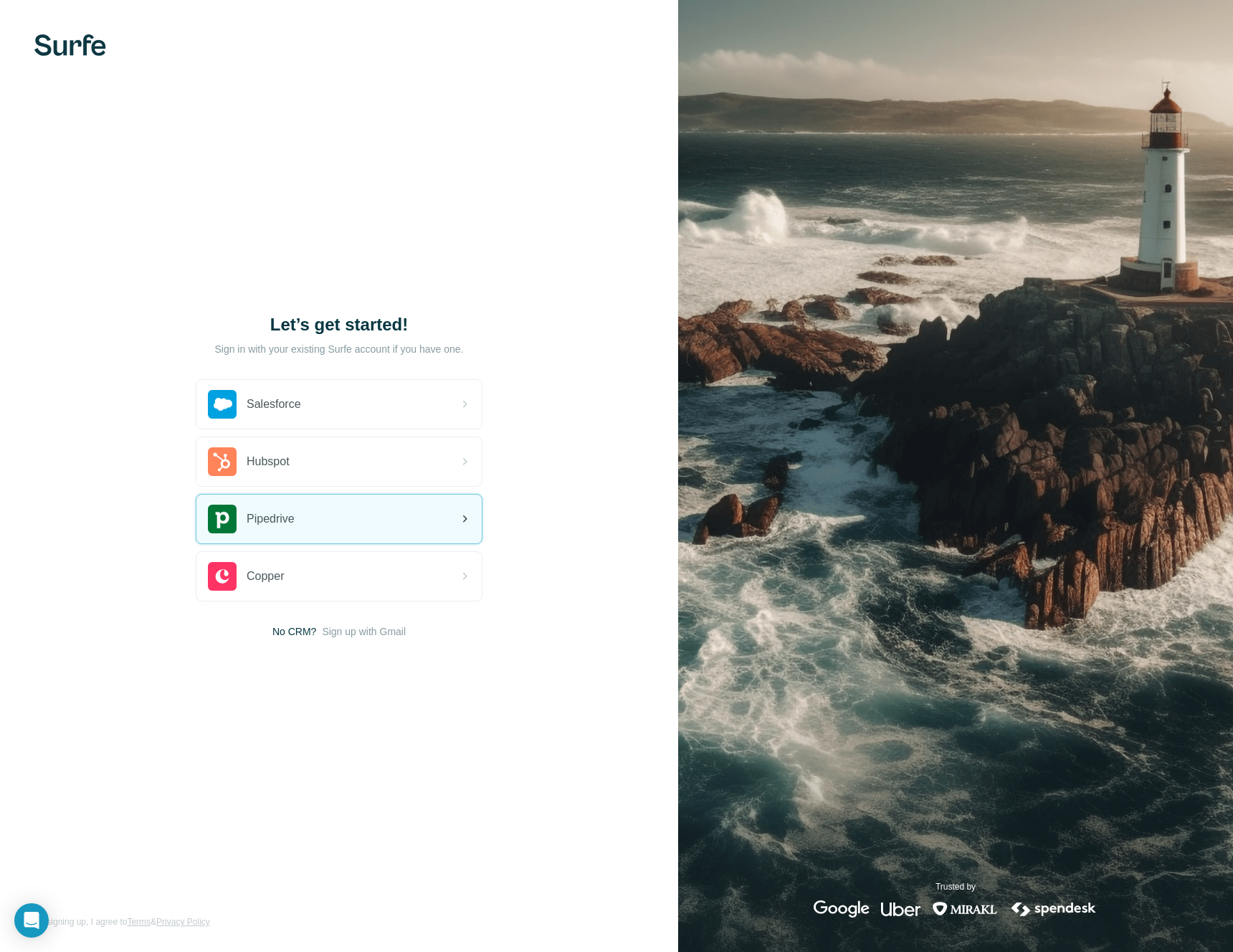
click at [404, 531] on div "Pipedrive" at bounding box center [338, 519] width 285 height 49
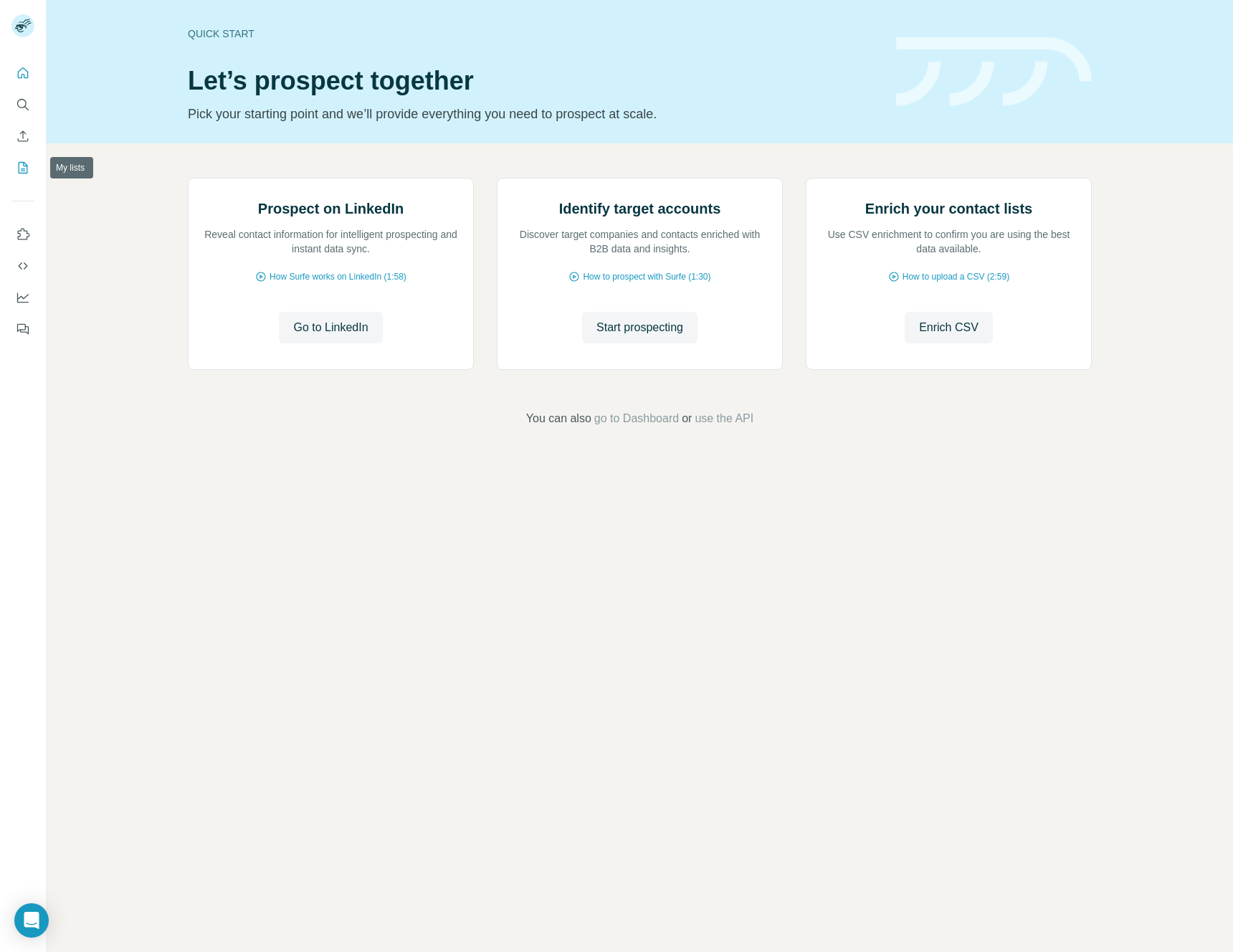
click at [23, 169] on icon "My lists" at bounding box center [24, 166] width 7 height 9
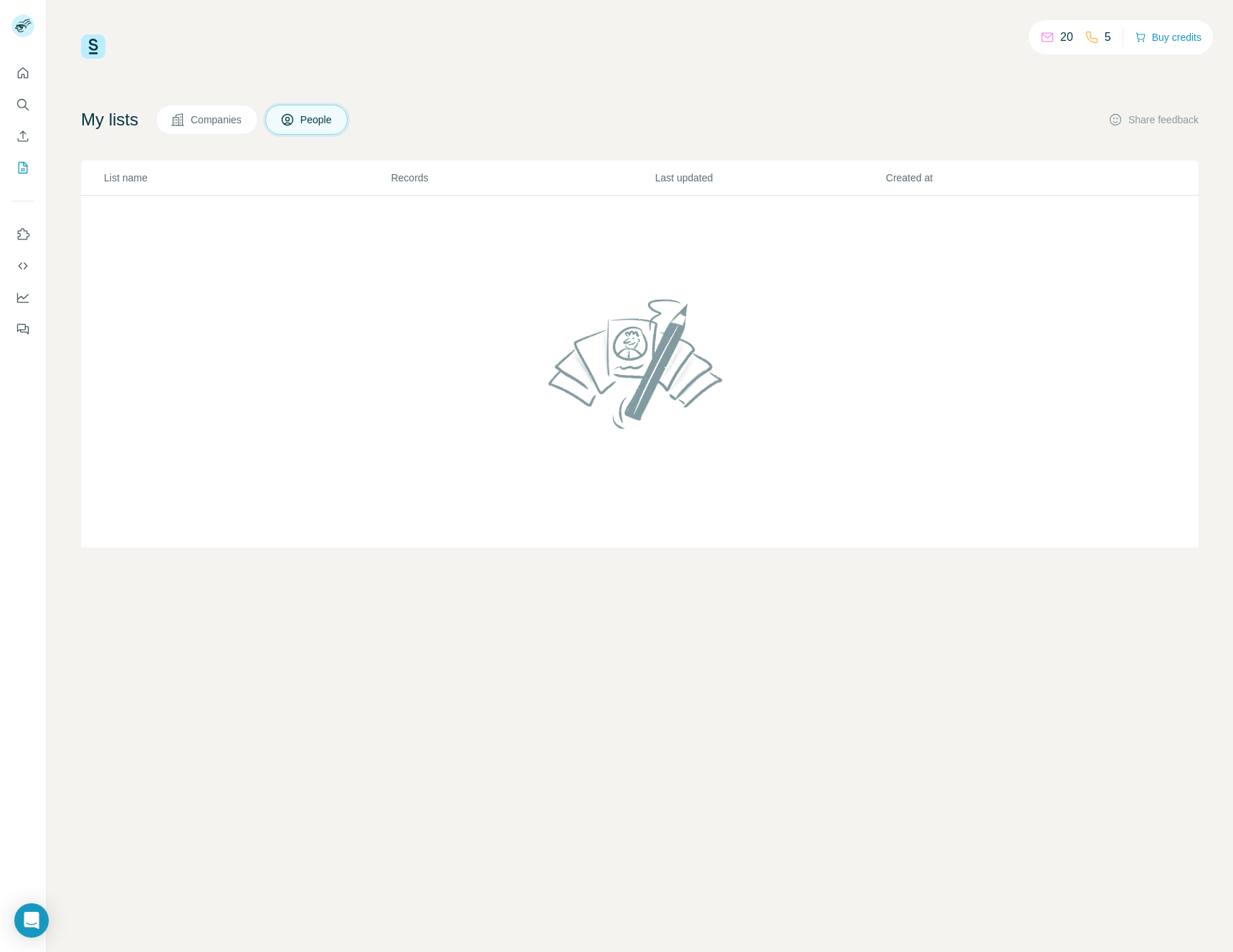
click at [234, 119] on span "Companies" at bounding box center [217, 120] width 52 height 14
click at [295, 119] on icon at bounding box center [288, 120] width 14 height 14
click at [761, 58] on div "20 5 Buy credits" at bounding box center [639, 46] width 1118 height 24
click at [24, 69] on icon "Quick start" at bounding box center [23, 73] width 11 height 11
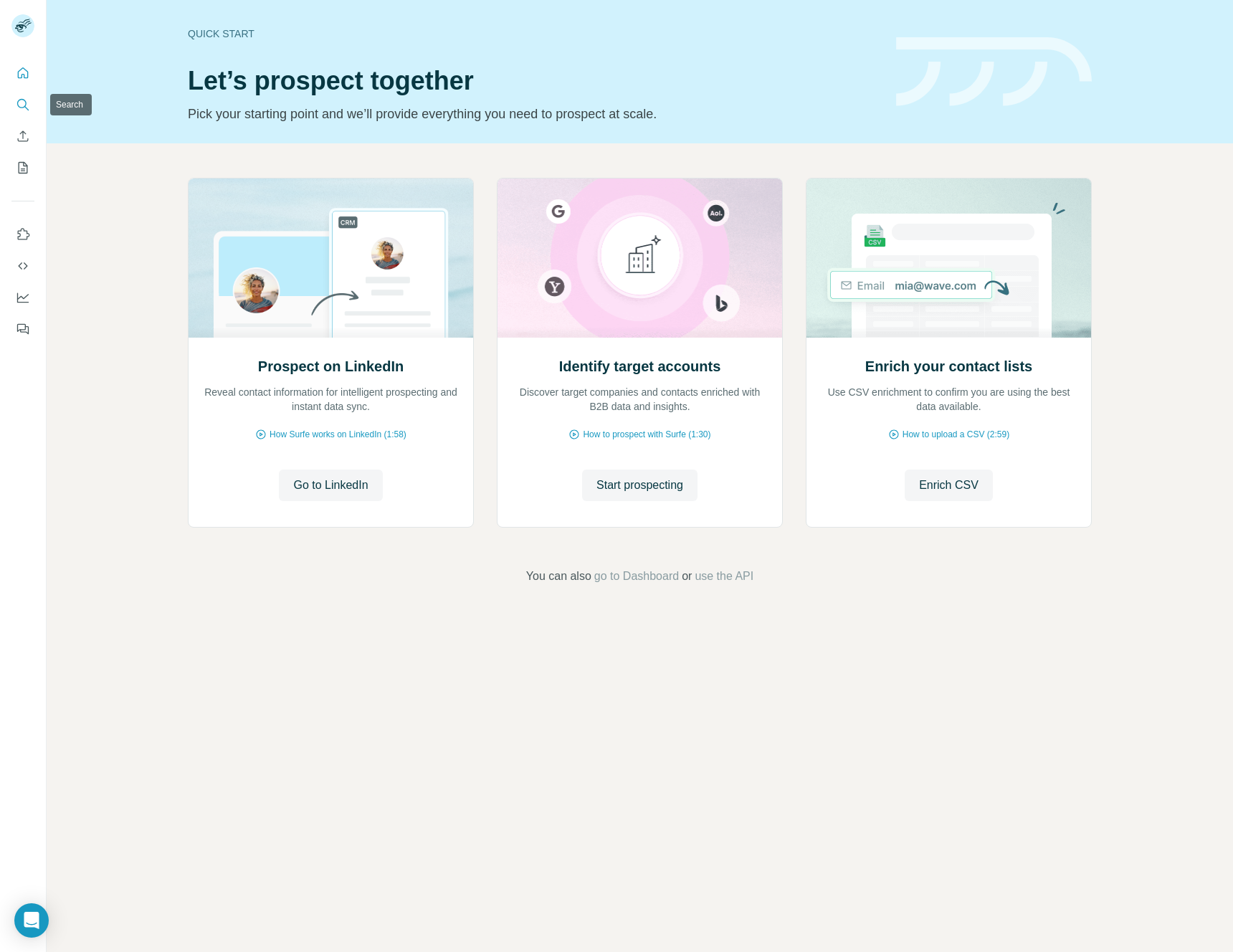
click at [26, 101] on icon "Search" at bounding box center [23, 104] width 14 height 14
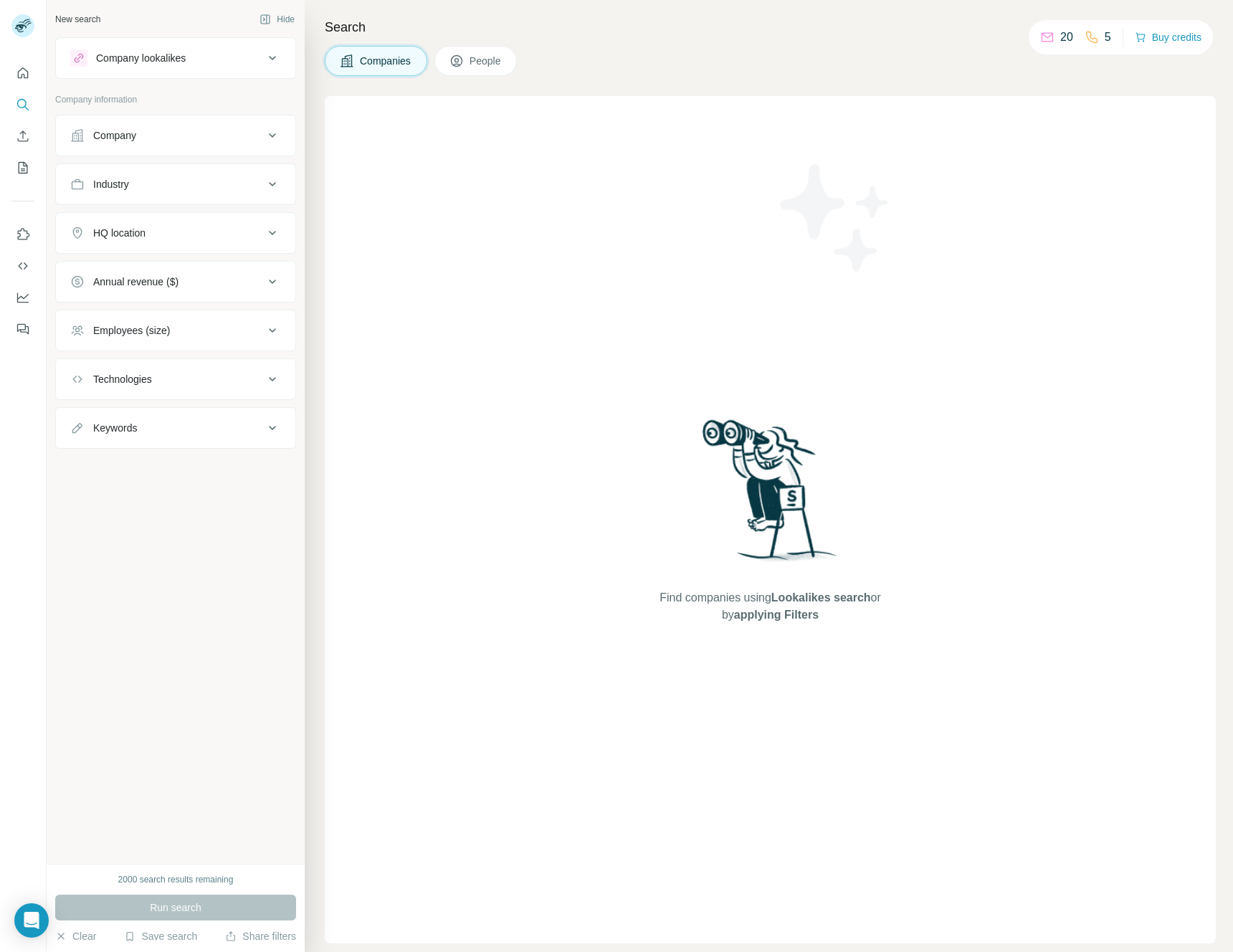
click at [278, 178] on icon at bounding box center [272, 183] width 17 height 17
click at [278, 136] on icon at bounding box center [272, 135] width 17 height 17
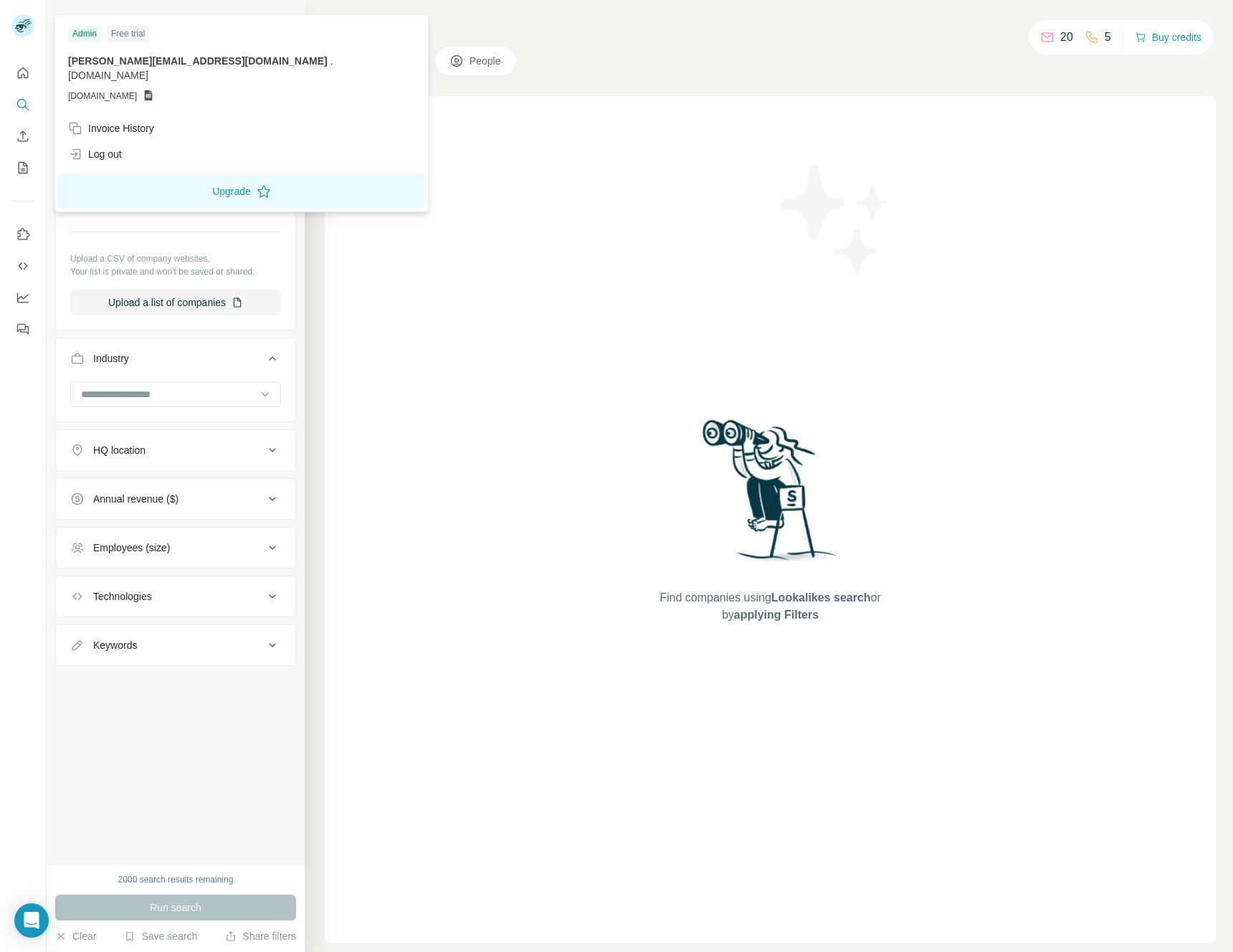
click at [28, 31] on rect at bounding box center [23, 26] width 23 height 23
click at [108, 147] on div "Log out" at bounding box center [95, 154] width 54 height 14
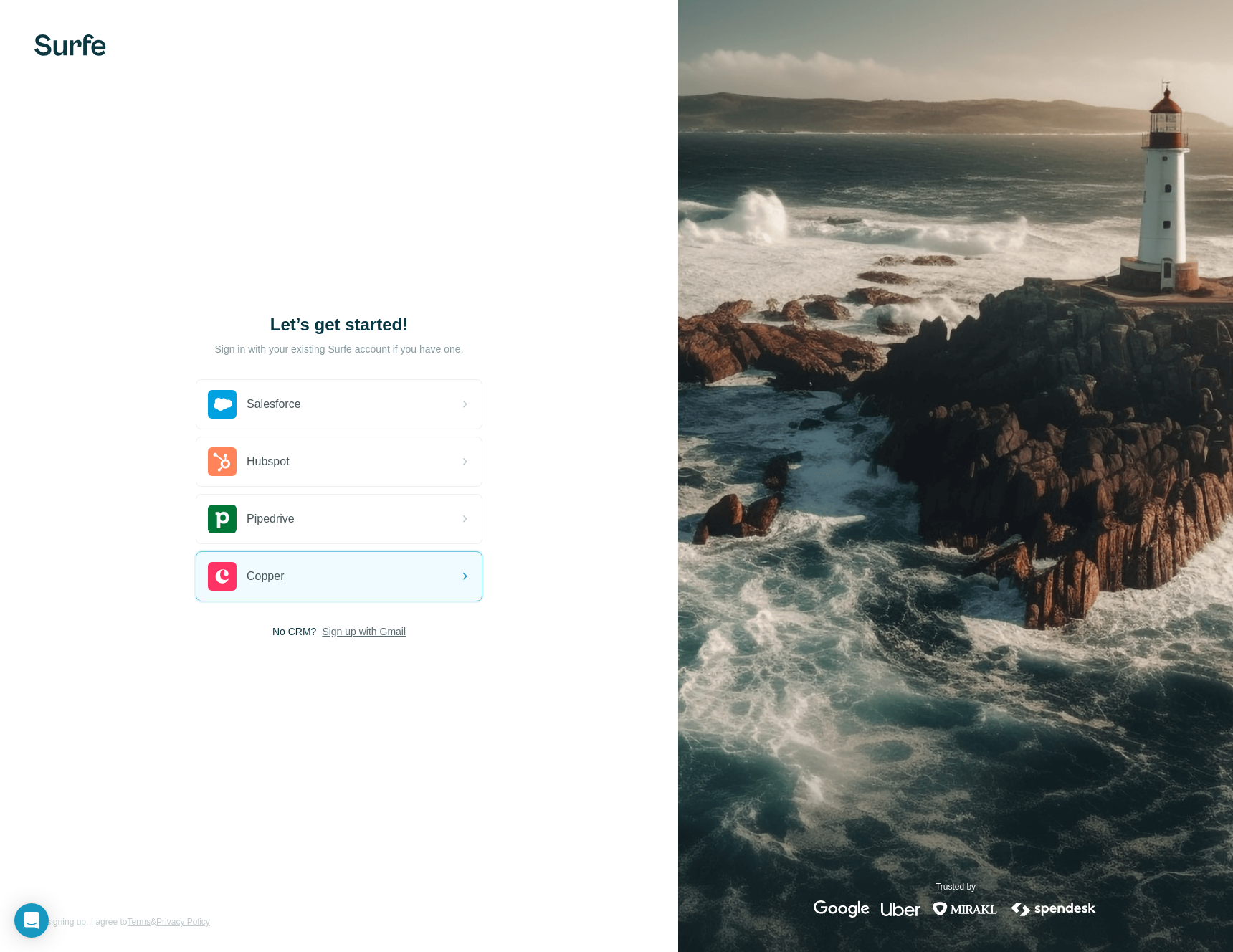
click at [392, 631] on span "Sign up with Gmail" at bounding box center [363, 631] width 84 height 14
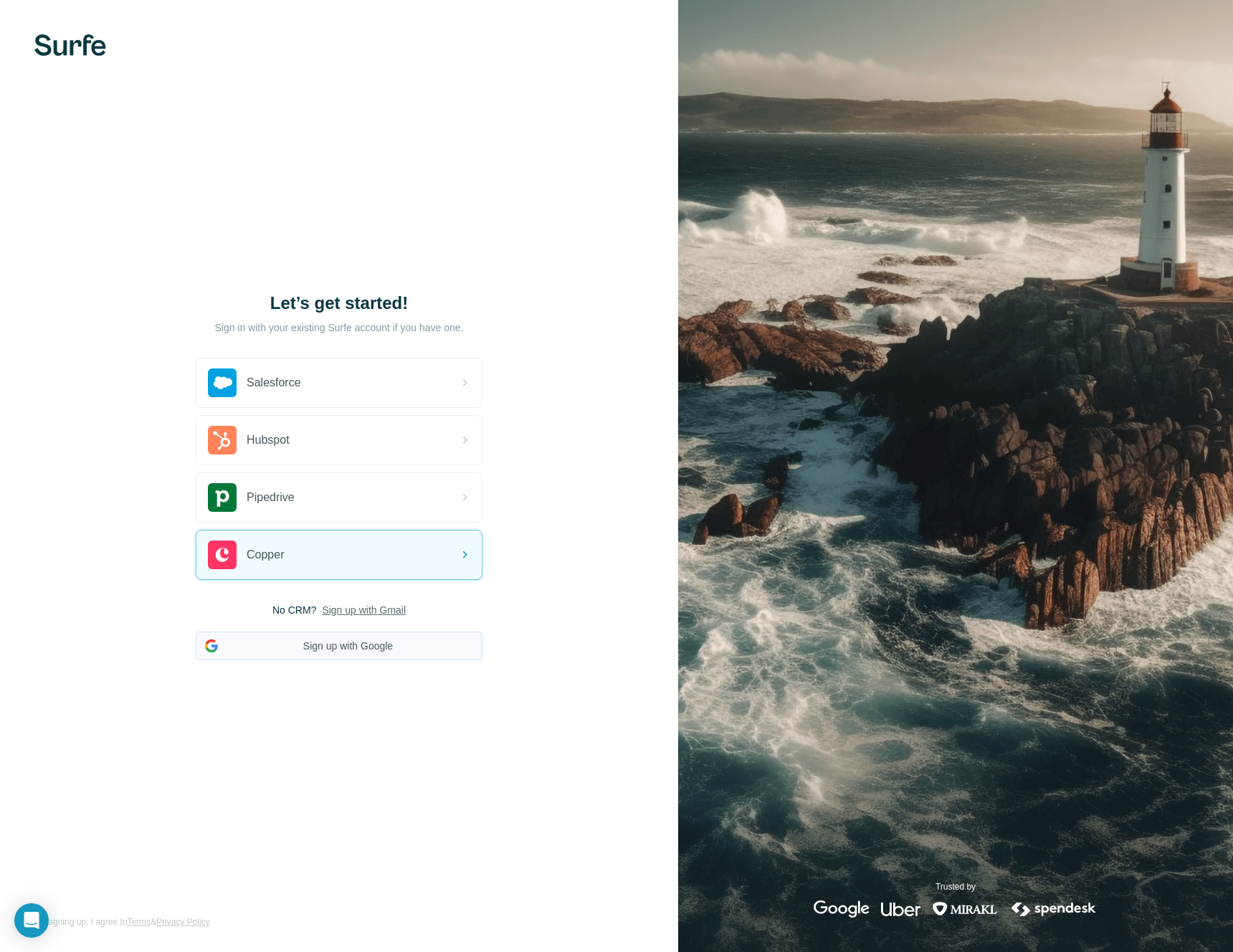
click at [369, 645] on button "Sign up with Google" at bounding box center [339, 645] width 287 height 29
click at [375, 645] on button "Sign up with Google" at bounding box center [339, 645] width 287 height 29
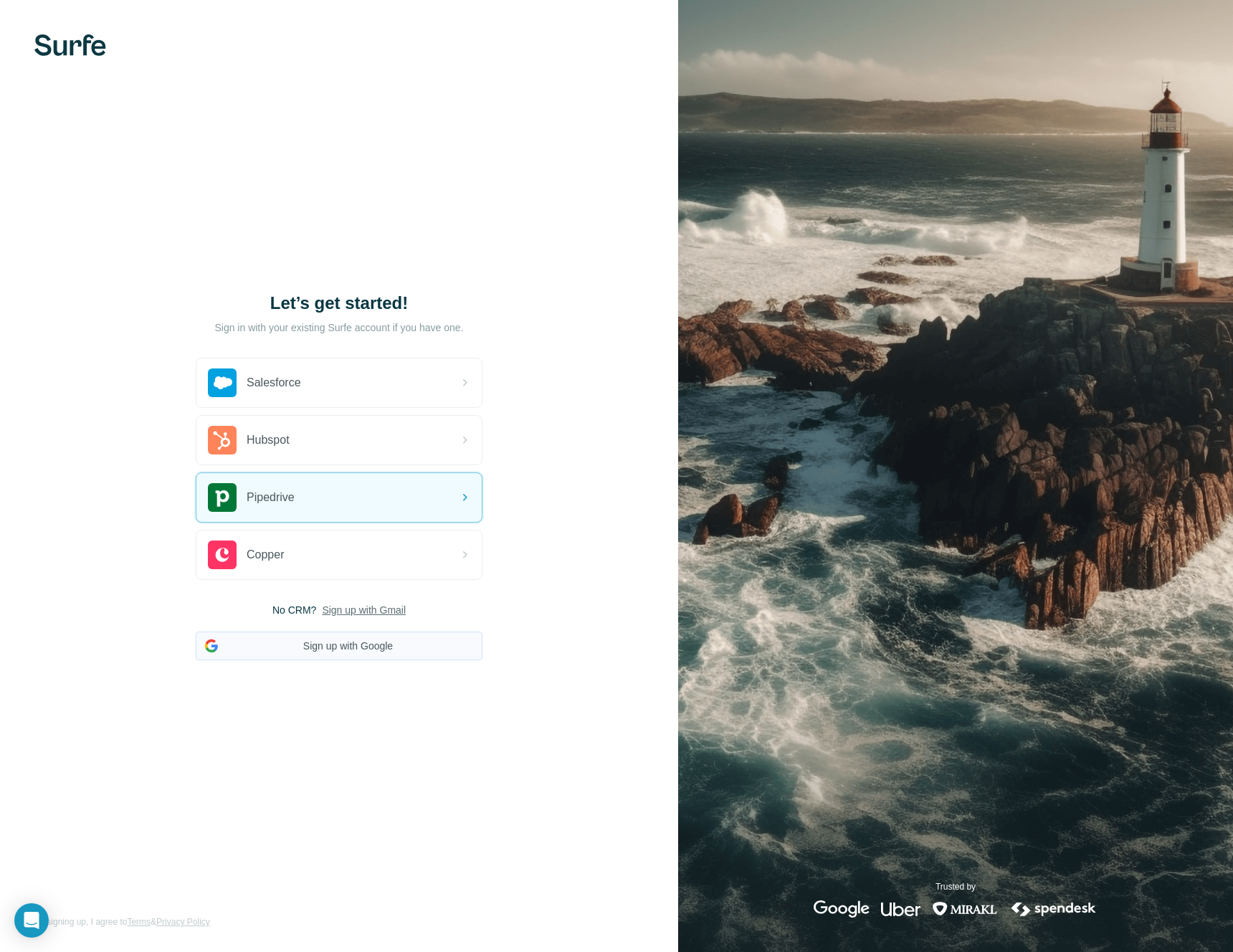
click at [316, 645] on button "Sign up with Google" at bounding box center [339, 645] width 287 height 29
